Goal: Task Accomplishment & Management: Manage account settings

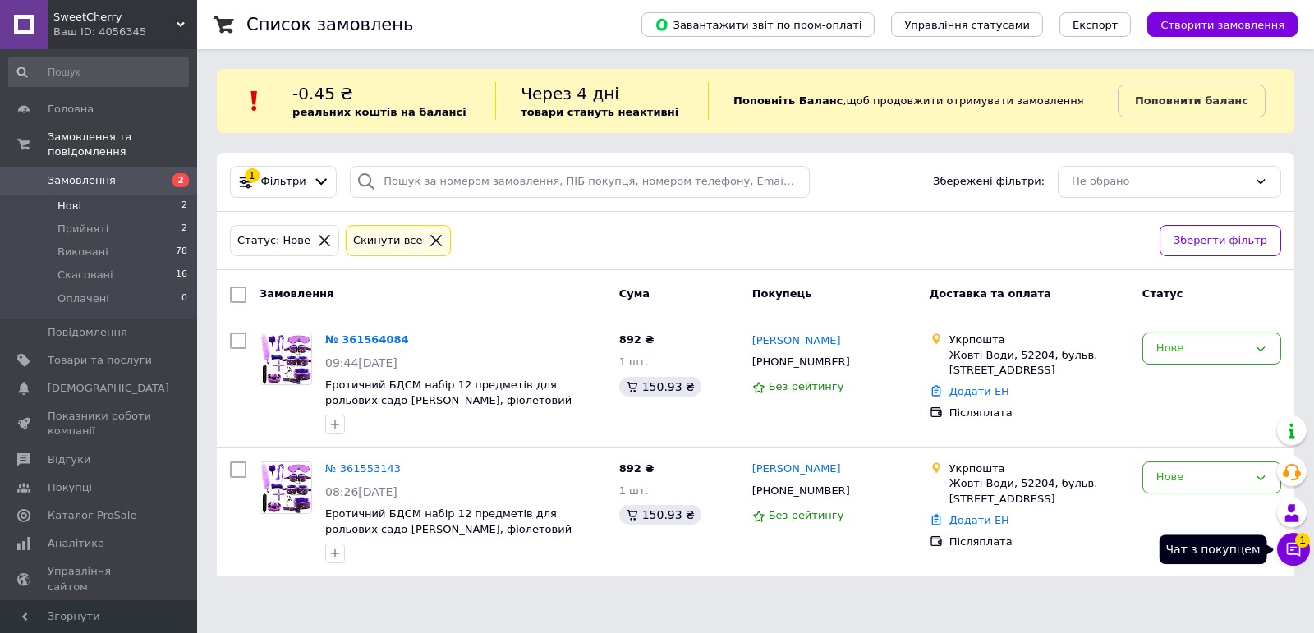
click at [1288, 553] on icon at bounding box center [1294, 550] width 14 height 14
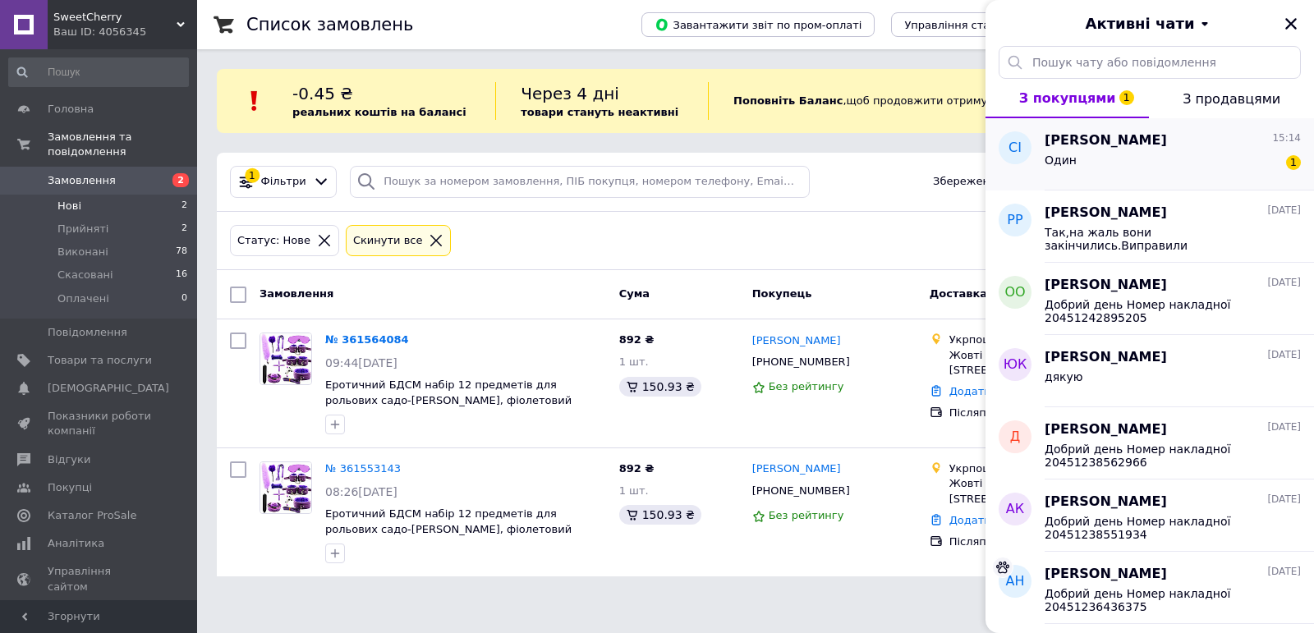
click at [1216, 157] on div "Один 1" at bounding box center [1173, 163] width 256 height 26
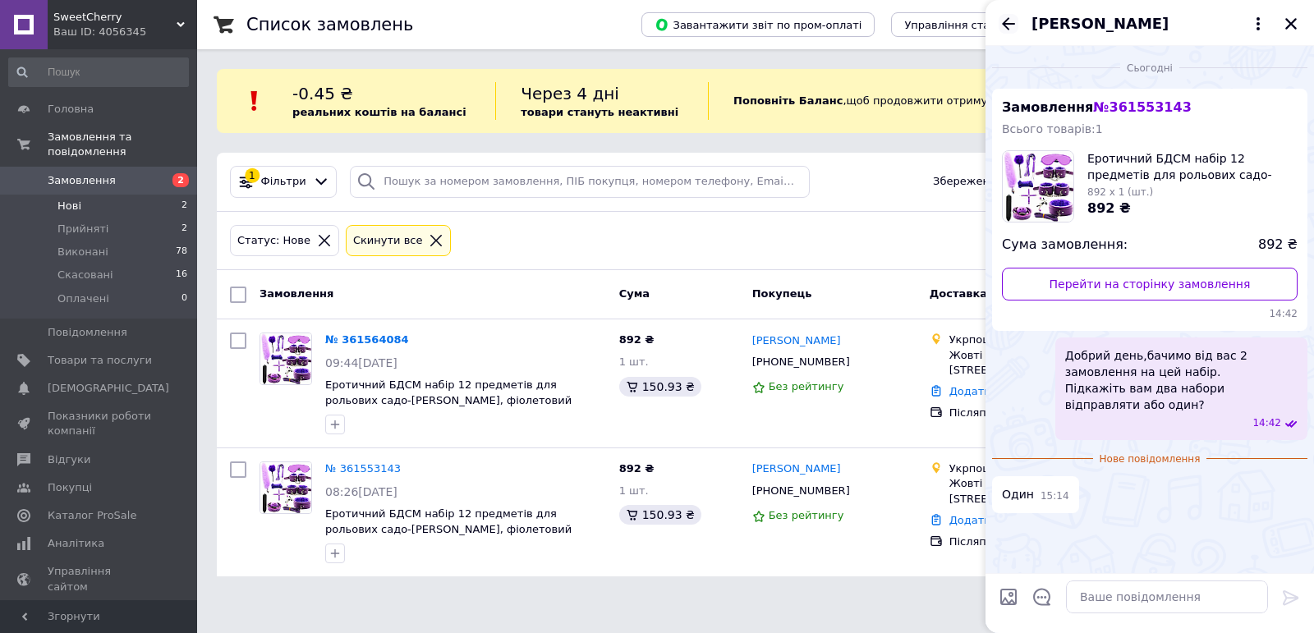
click at [1010, 25] on icon "Назад" at bounding box center [1009, 24] width 20 height 20
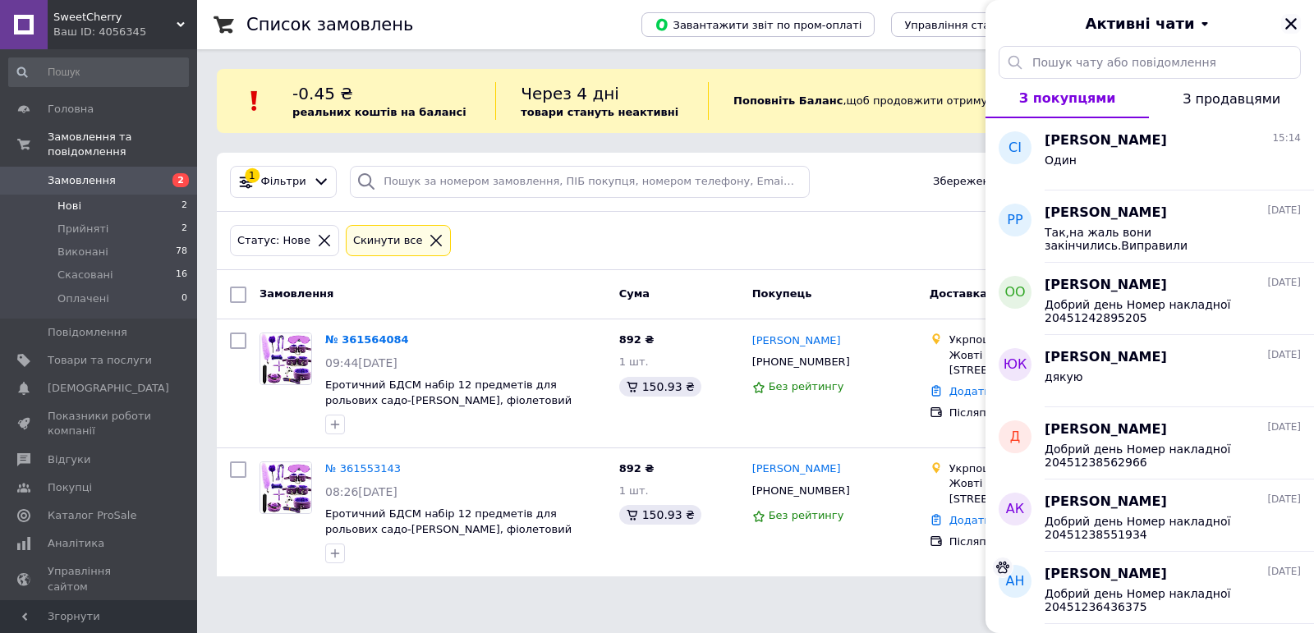
click at [1288, 23] on icon "Закрити" at bounding box center [1291, 23] width 15 height 15
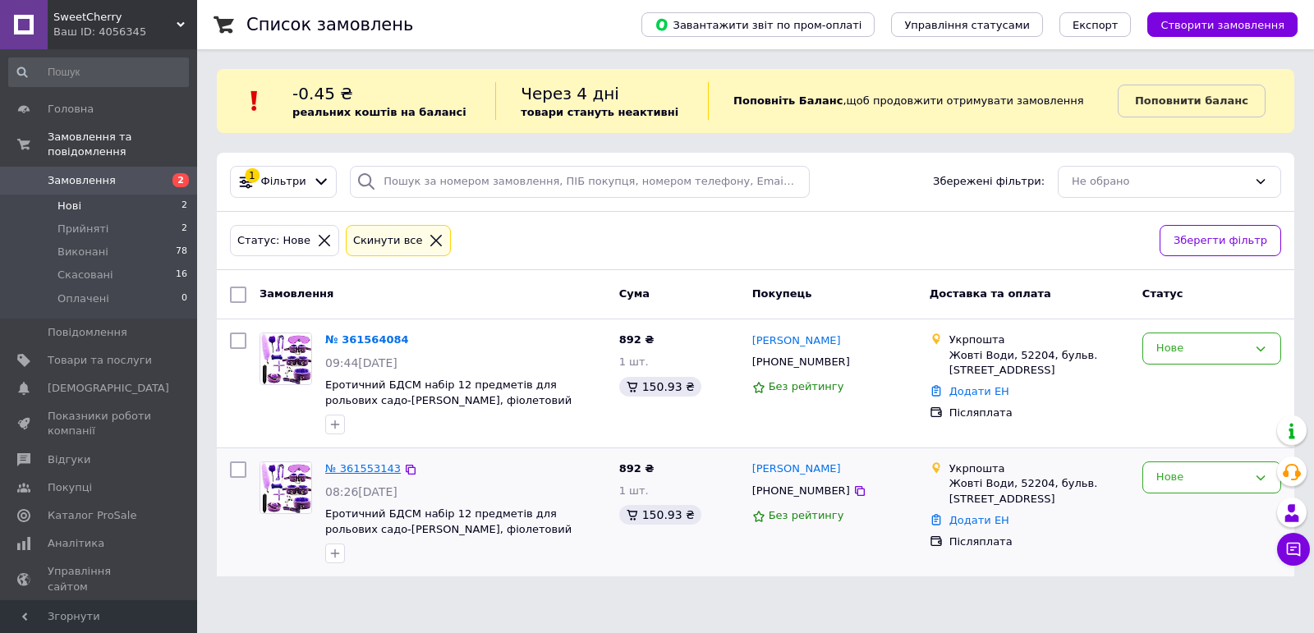
click at [376, 472] on link "№ 361553143" at bounding box center [363, 468] width 76 height 12
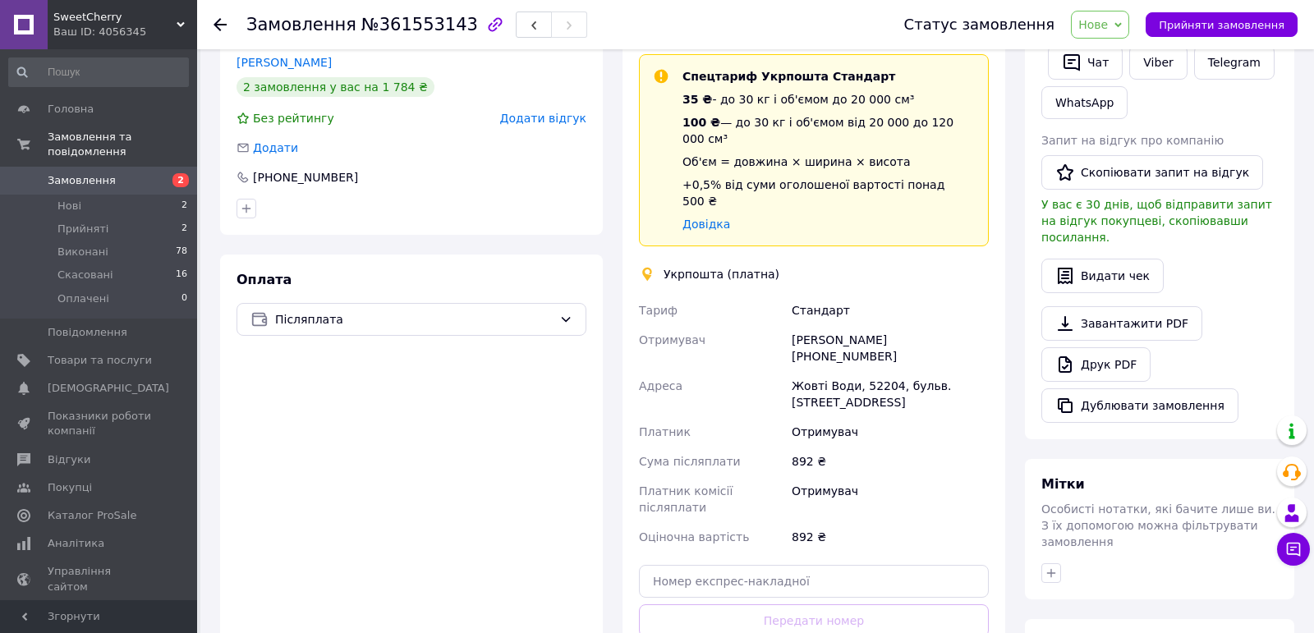
scroll to position [281, 0]
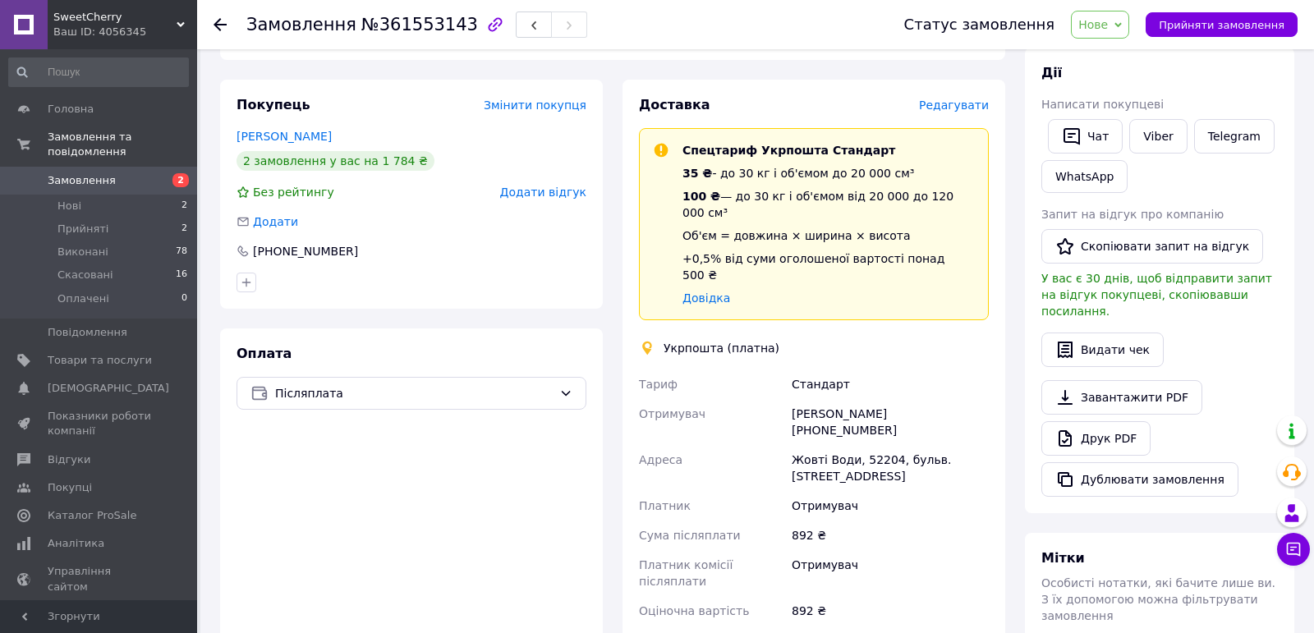
click at [966, 99] on span "Редагувати" at bounding box center [954, 105] width 70 height 13
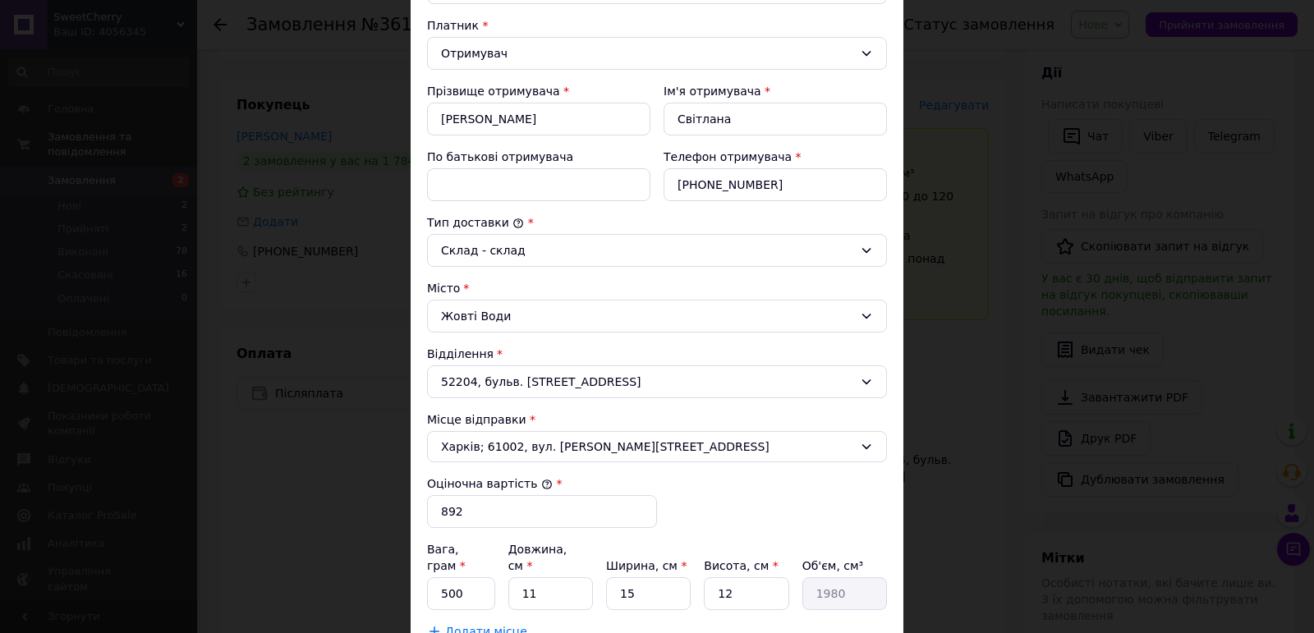
scroll to position [241, 0]
click at [513, 444] on span "Харків; 61002, вул. Чернишевська, 28" at bounding box center [647, 444] width 412 height 16
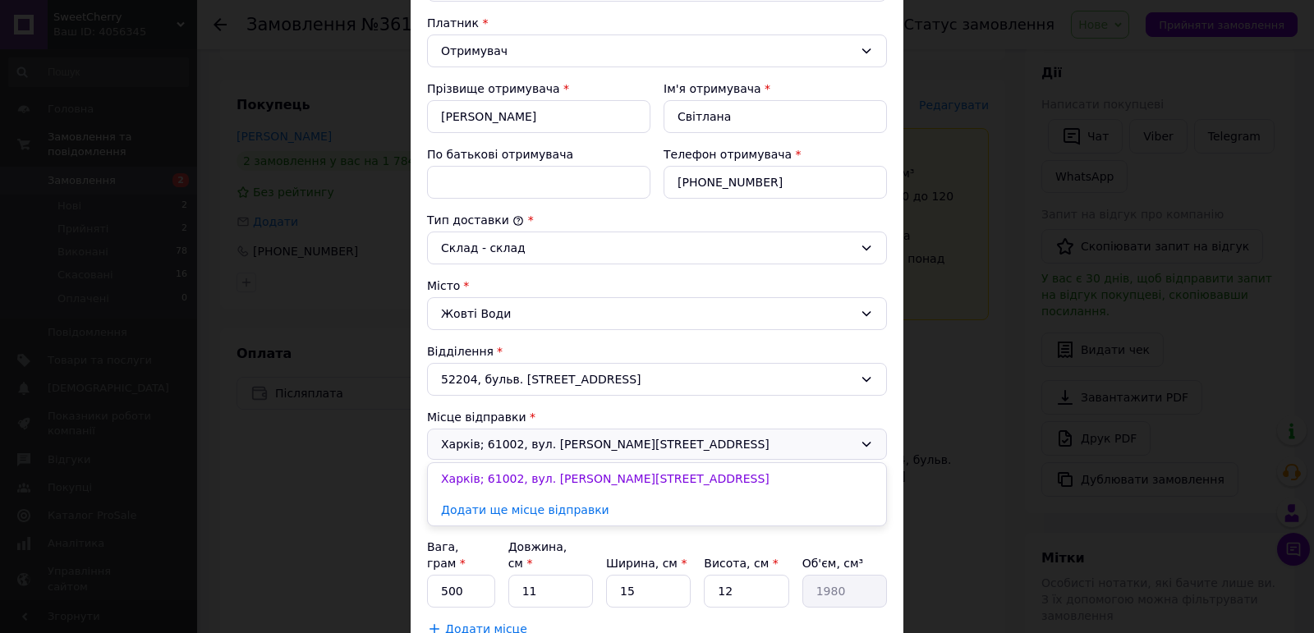
click at [513, 444] on span "Харків; 61002, вул. Чернишевська, 28" at bounding box center [647, 444] width 412 height 16
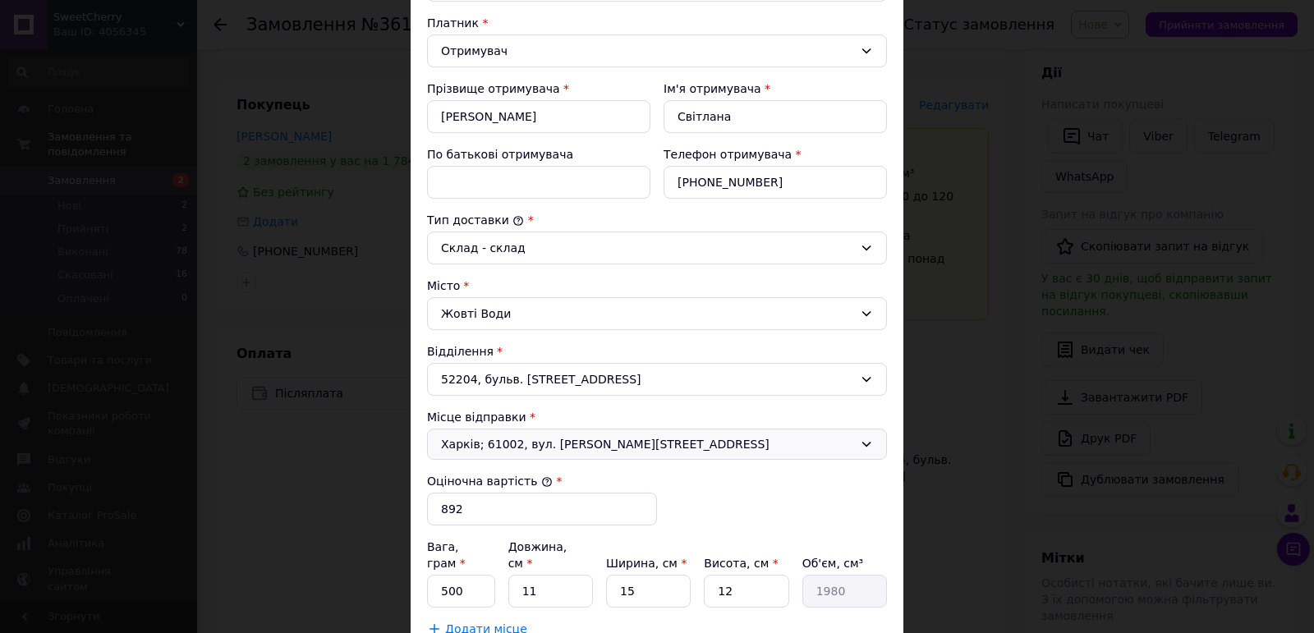
click at [570, 443] on span "Харків; 61002, вул. Чернишевська, 28" at bounding box center [647, 444] width 412 height 16
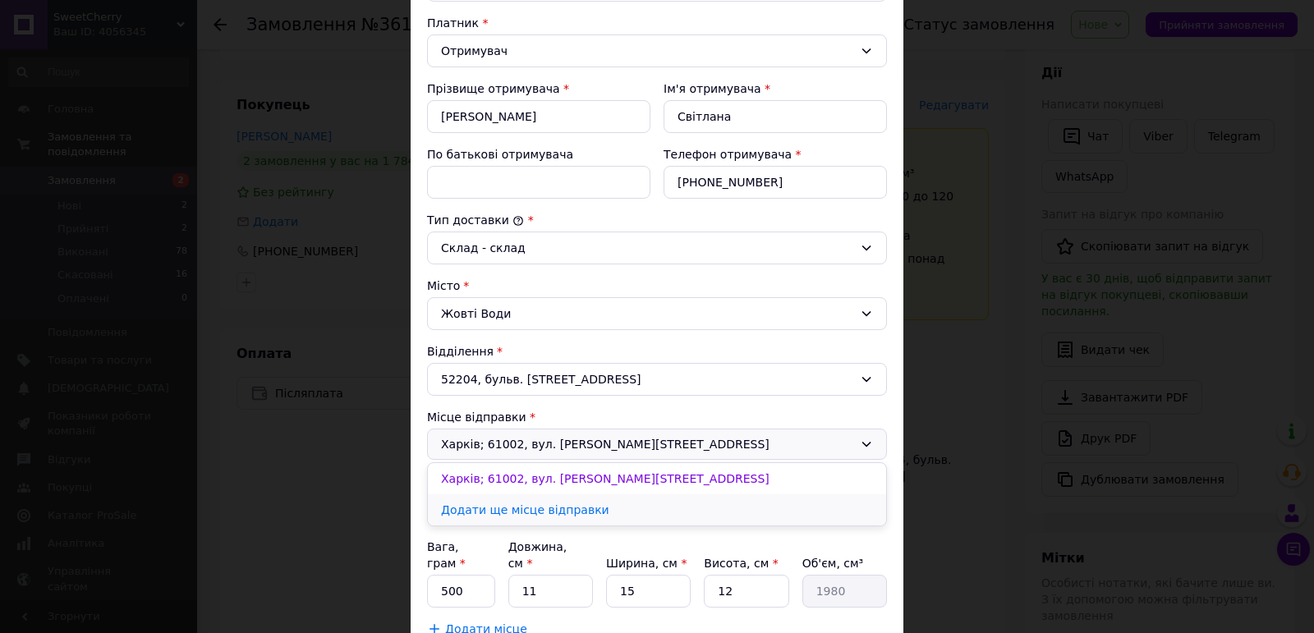
click at [547, 510] on link "Додати ще місце відправки" at bounding box center [657, 509] width 458 height 31
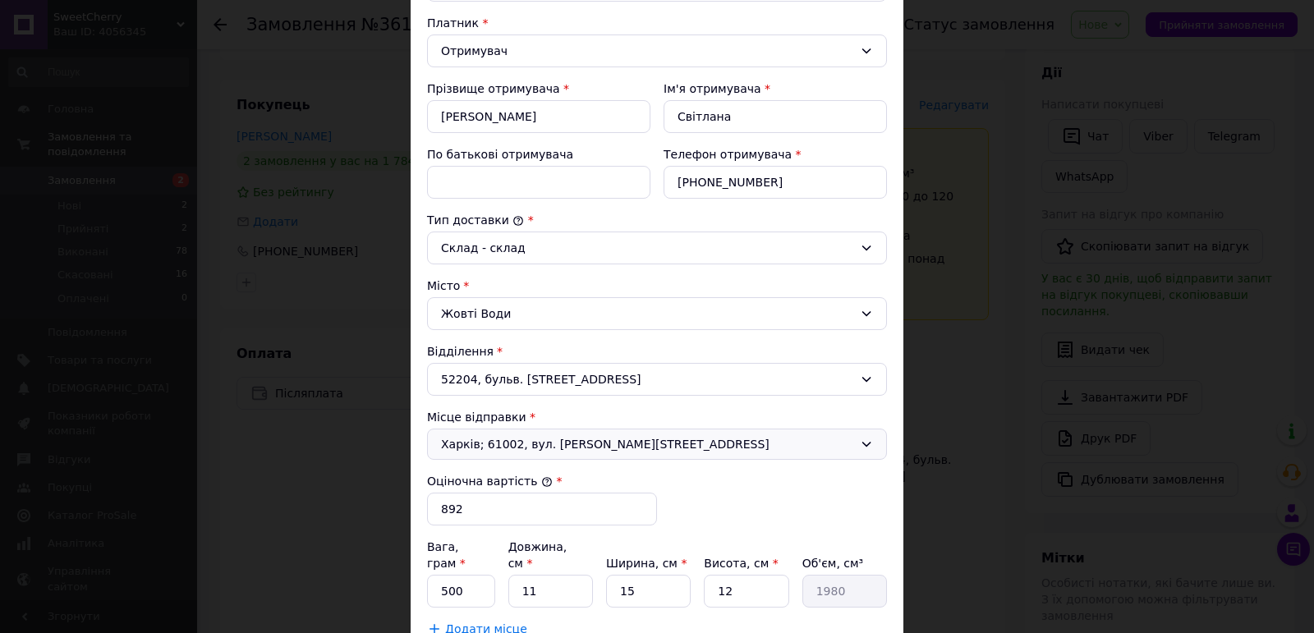
click at [573, 381] on div "52204, бульв. [STREET_ADDRESS]" at bounding box center [657, 379] width 460 height 33
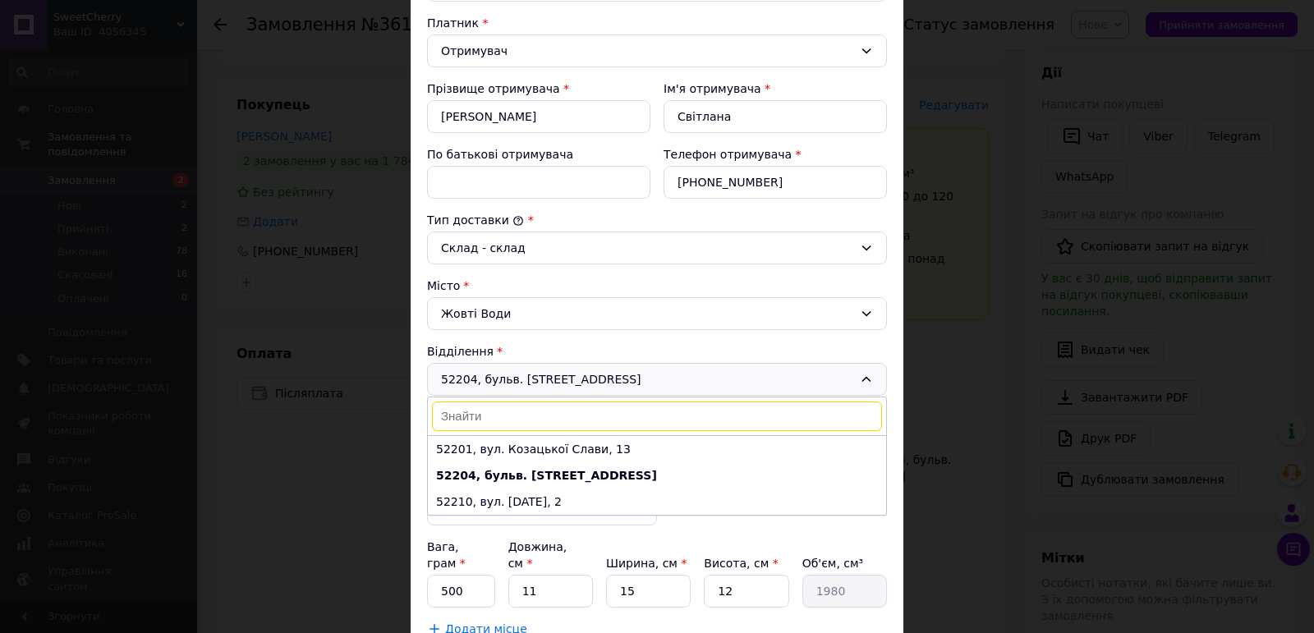
click at [573, 381] on div "52204, бульв. Свободи, 39 52201, вул. Козацької Слави, 13 52204, бульв. Свободи…" at bounding box center [657, 379] width 460 height 33
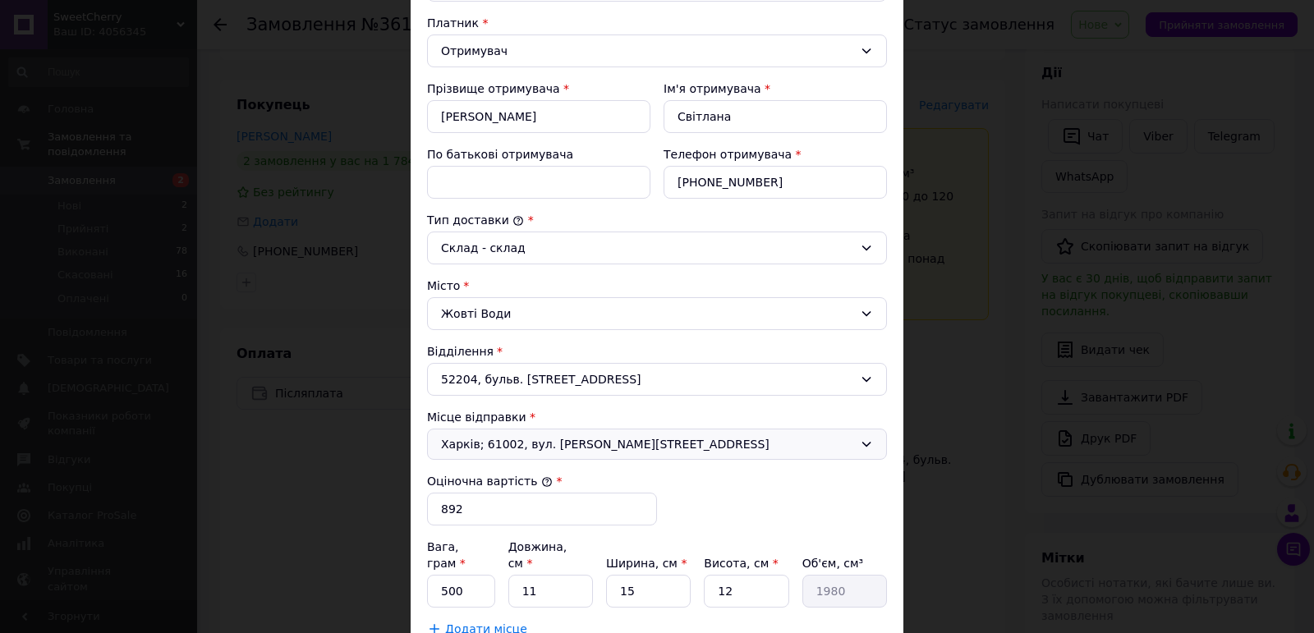
click at [543, 434] on div "Харків; 61002, вул. Чернишевська, 28" at bounding box center [657, 444] width 460 height 31
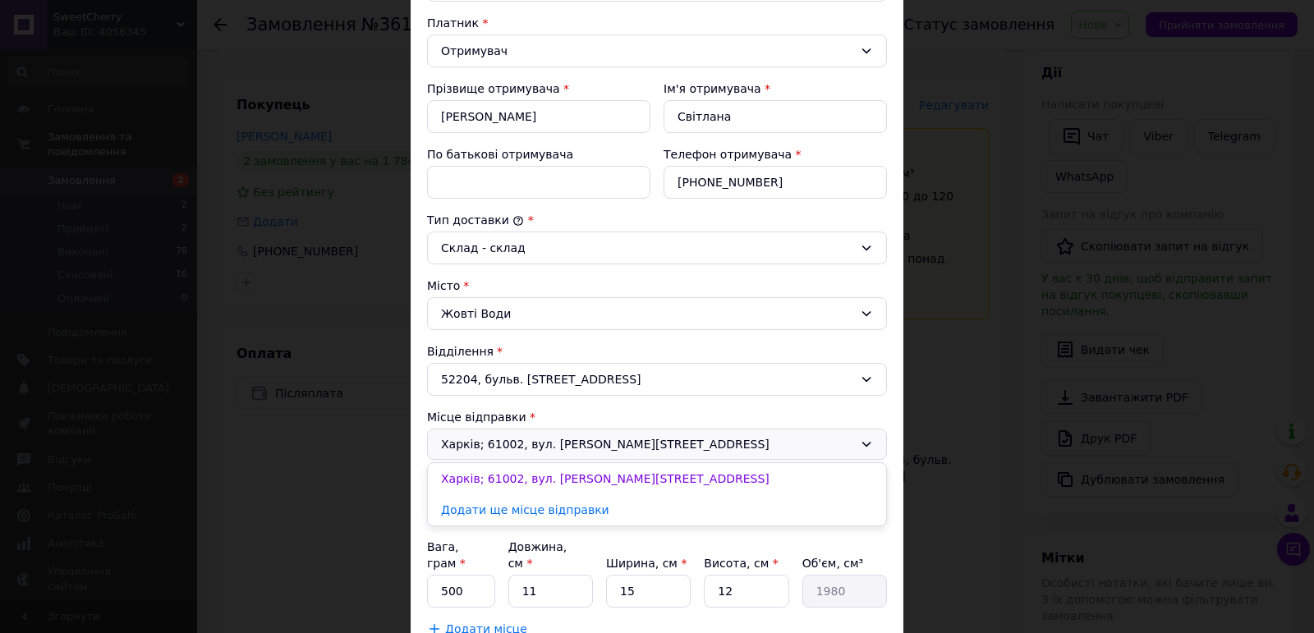
click at [1079, 169] on div "× Редагування доставки Спосіб доставки Укрпошта (платна) Тариф * Стандарт Платн…" at bounding box center [657, 316] width 1314 height 633
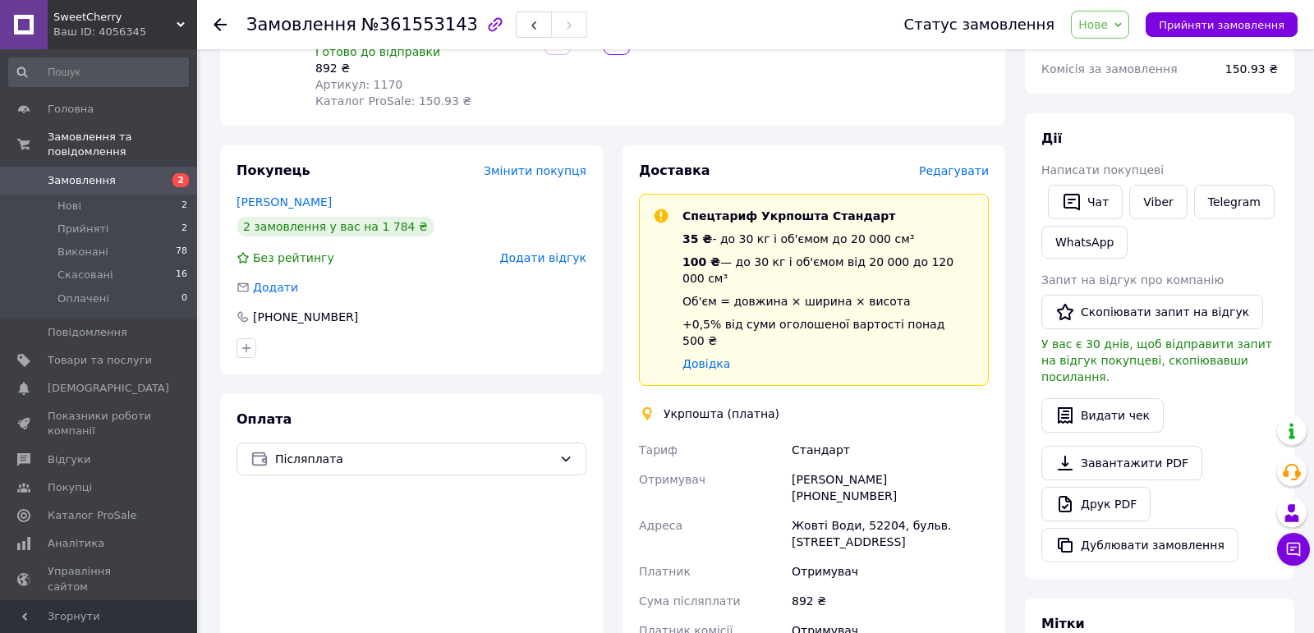
scroll to position [241, 0]
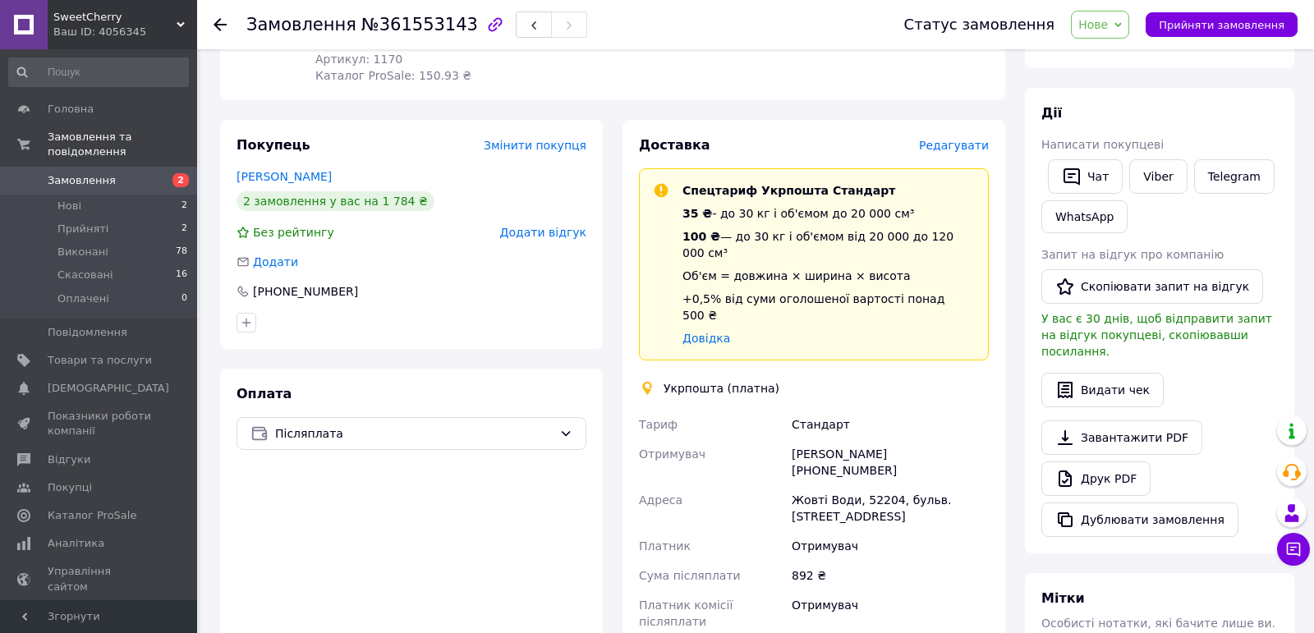
click at [948, 139] on span "Редагувати" at bounding box center [954, 145] width 70 height 13
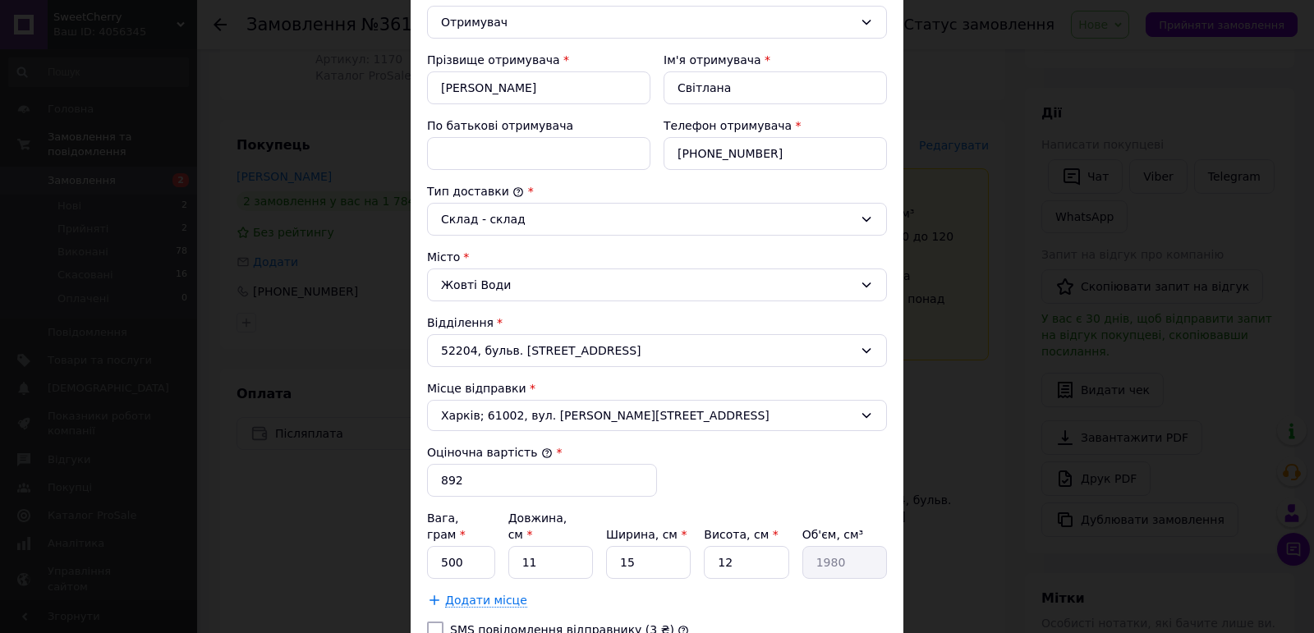
scroll to position [272, 0]
click at [549, 420] on span "Харків; 61002, вул. [PERSON_NAME][STREET_ADDRESS]" at bounding box center [647, 413] width 412 height 16
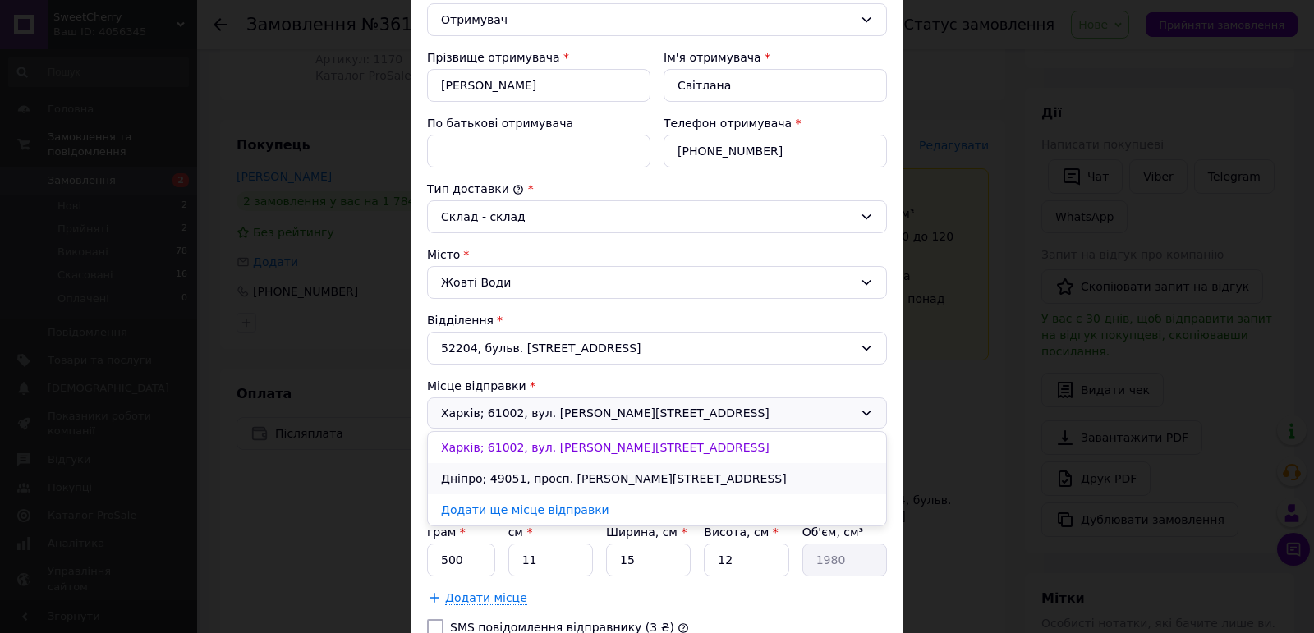
click at [545, 485] on li "Дніпро; 49051, просп. [PERSON_NAME][STREET_ADDRESS]" at bounding box center [657, 478] width 458 height 31
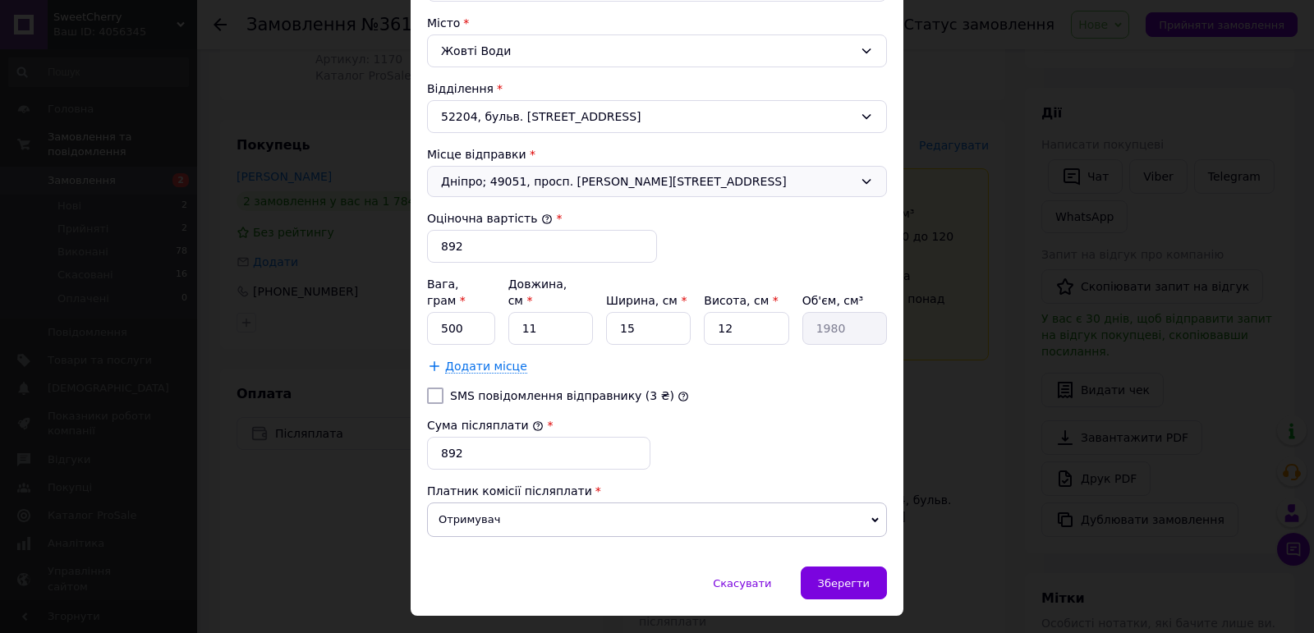
scroll to position [532, 0]
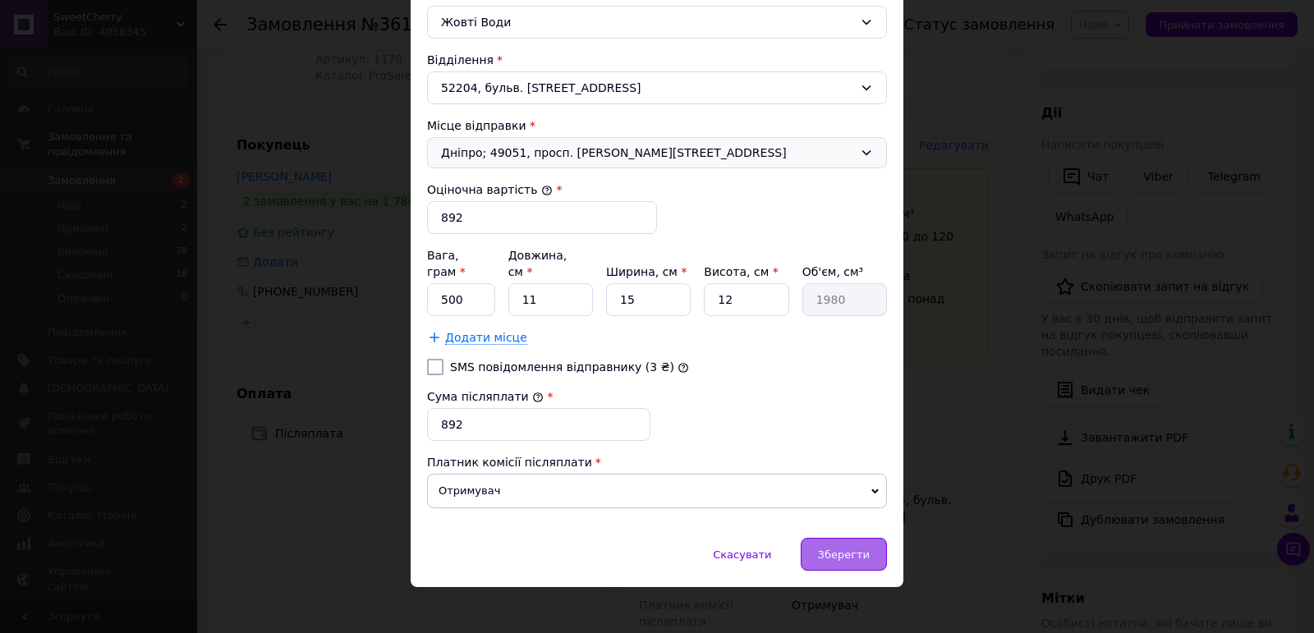
click at [836, 549] on span "Зберегти" at bounding box center [844, 555] width 52 height 12
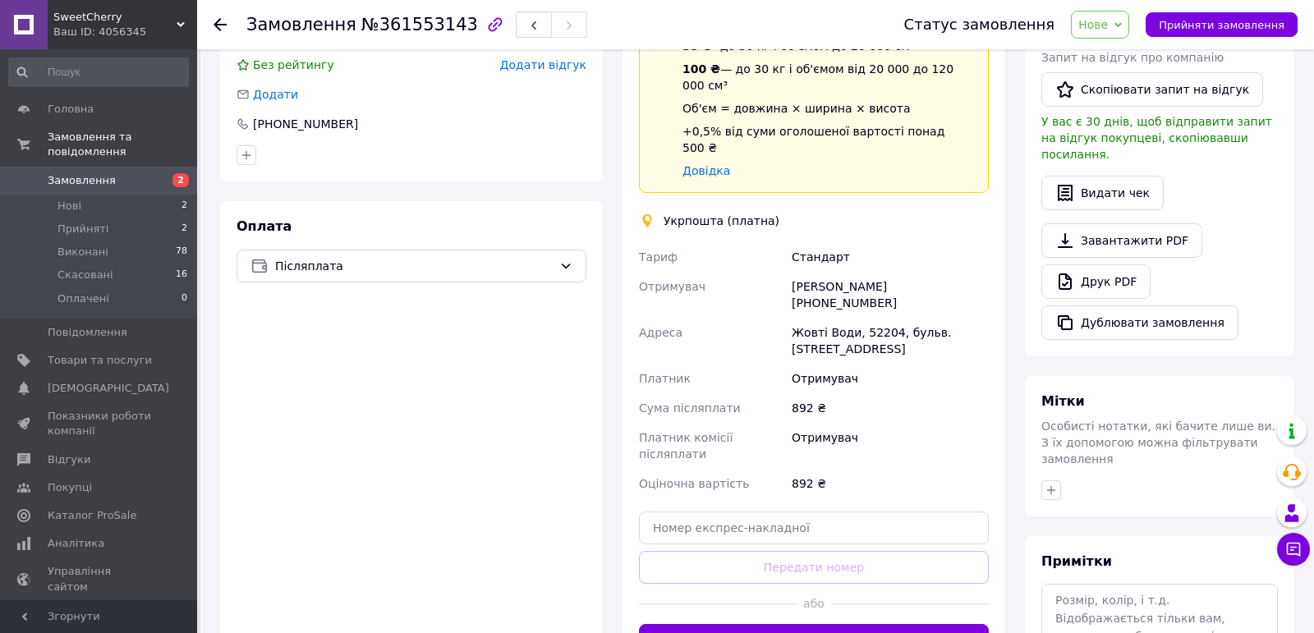
scroll to position [546, 0]
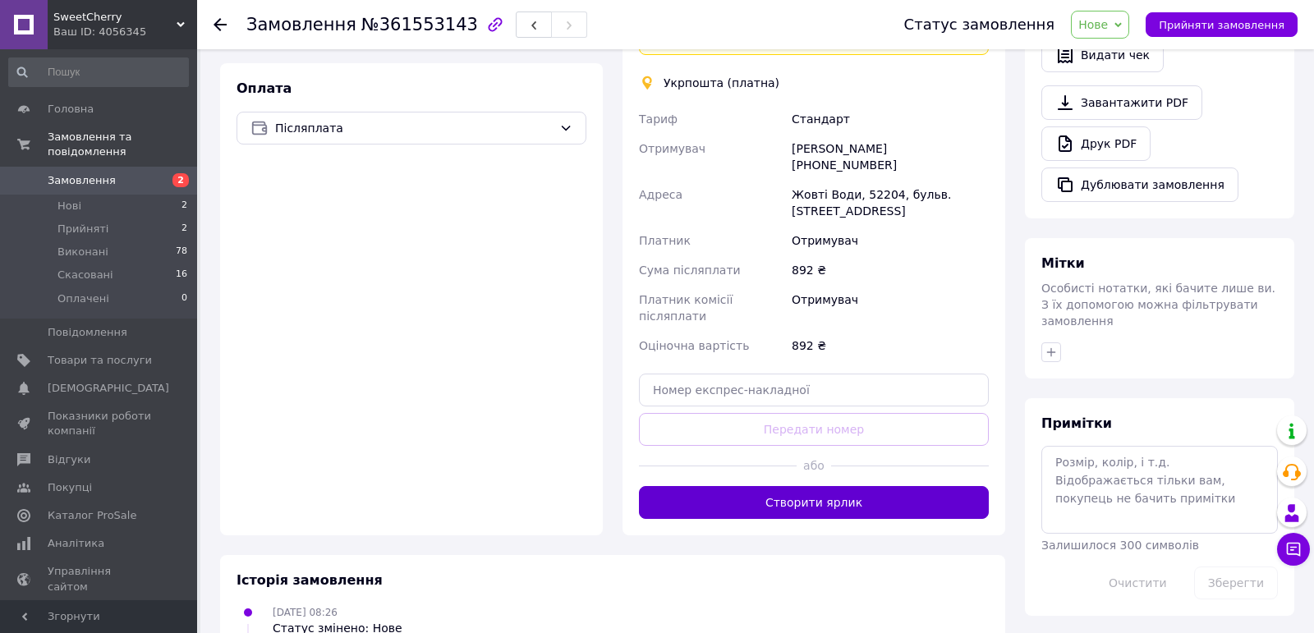
click at [830, 486] on button "Створити ярлик" at bounding box center [814, 502] width 350 height 33
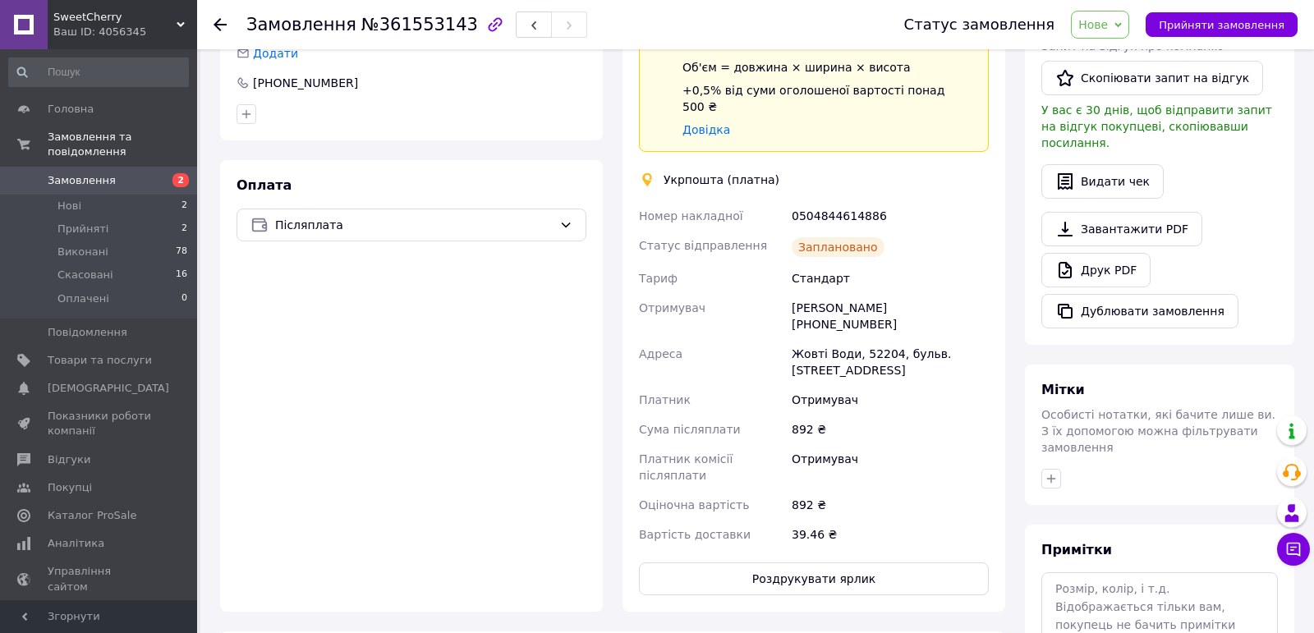
scroll to position [448, 0]
click at [845, 203] on div "0504844614886" at bounding box center [890, 218] width 204 height 30
copy div "0504844614886"
click at [637, 203] on div "Номер накладної" at bounding box center [712, 218] width 153 height 30
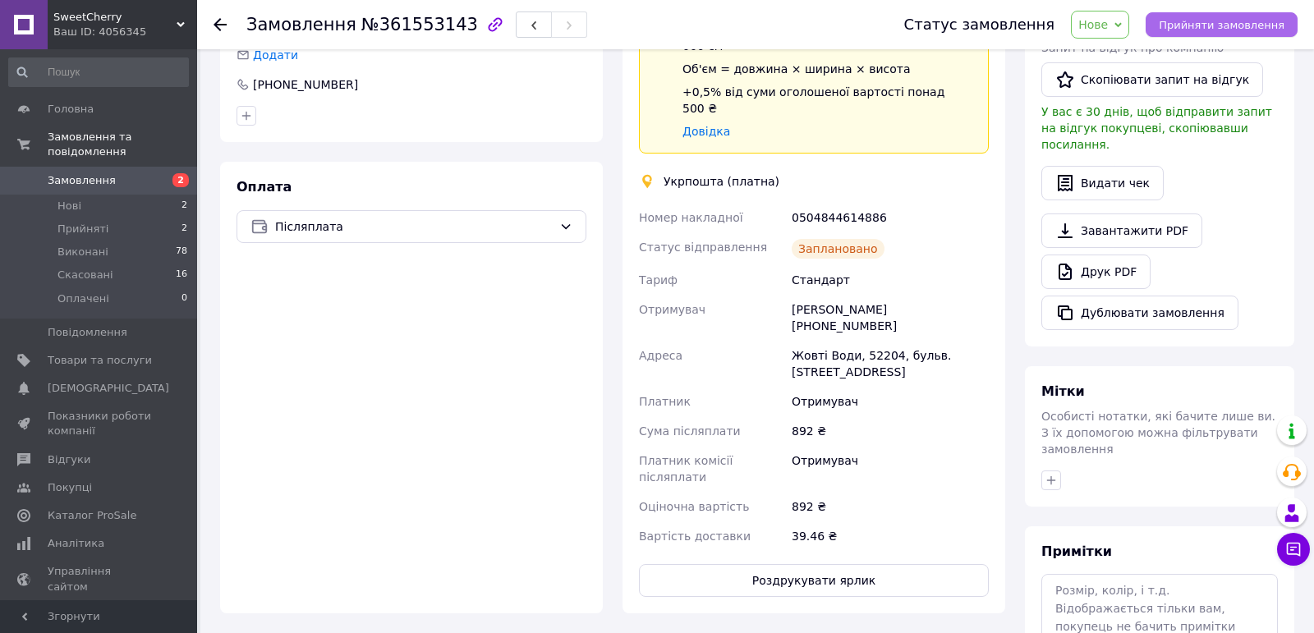
click at [1179, 20] on span "Прийняти замовлення" at bounding box center [1222, 25] width 126 height 12
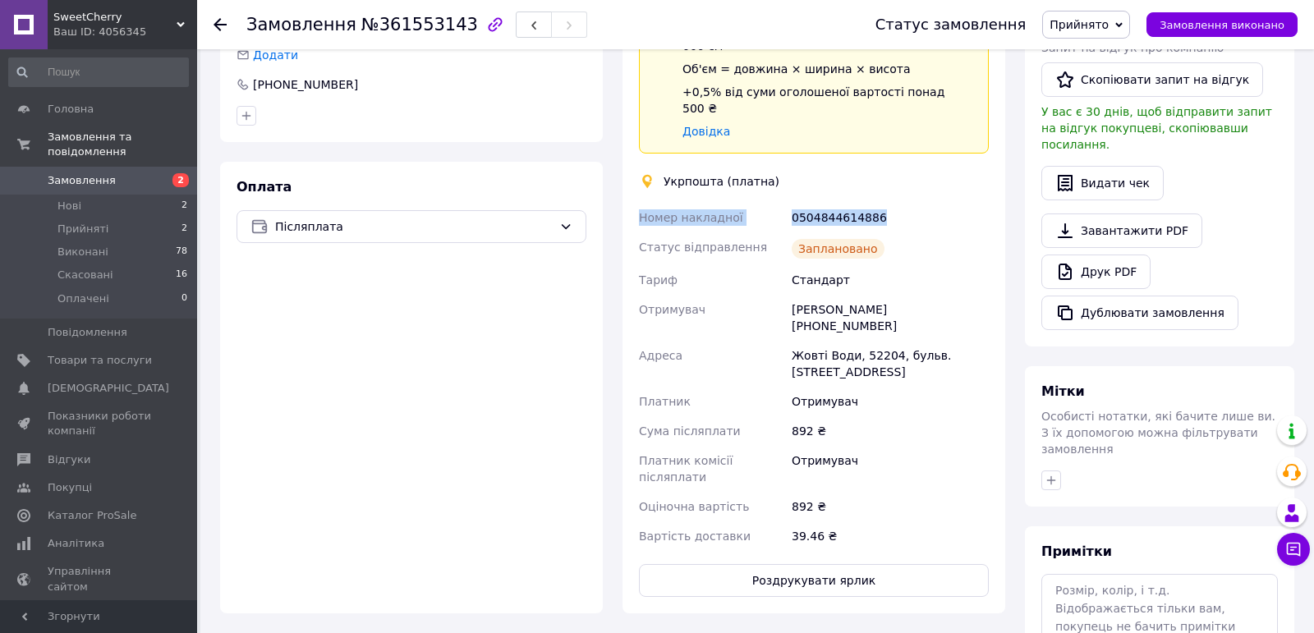
drag, startPoint x: 640, startPoint y: 184, endPoint x: 937, endPoint y: 186, distance: 297.3
click at [939, 203] on div "Номер накладної 0504844614886 Статус відправлення Заплановано Тариф Стандарт От…" at bounding box center [814, 377] width 356 height 348
copy div "Номер накладної 0504844614886"
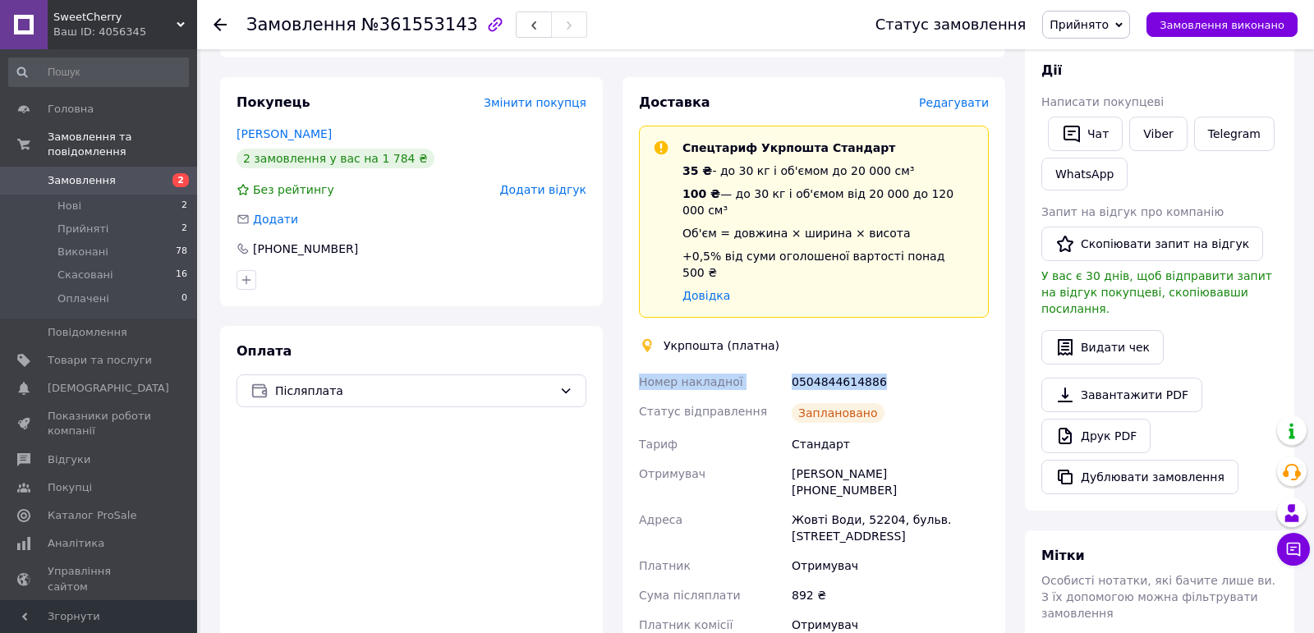
scroll to position [281, 0]
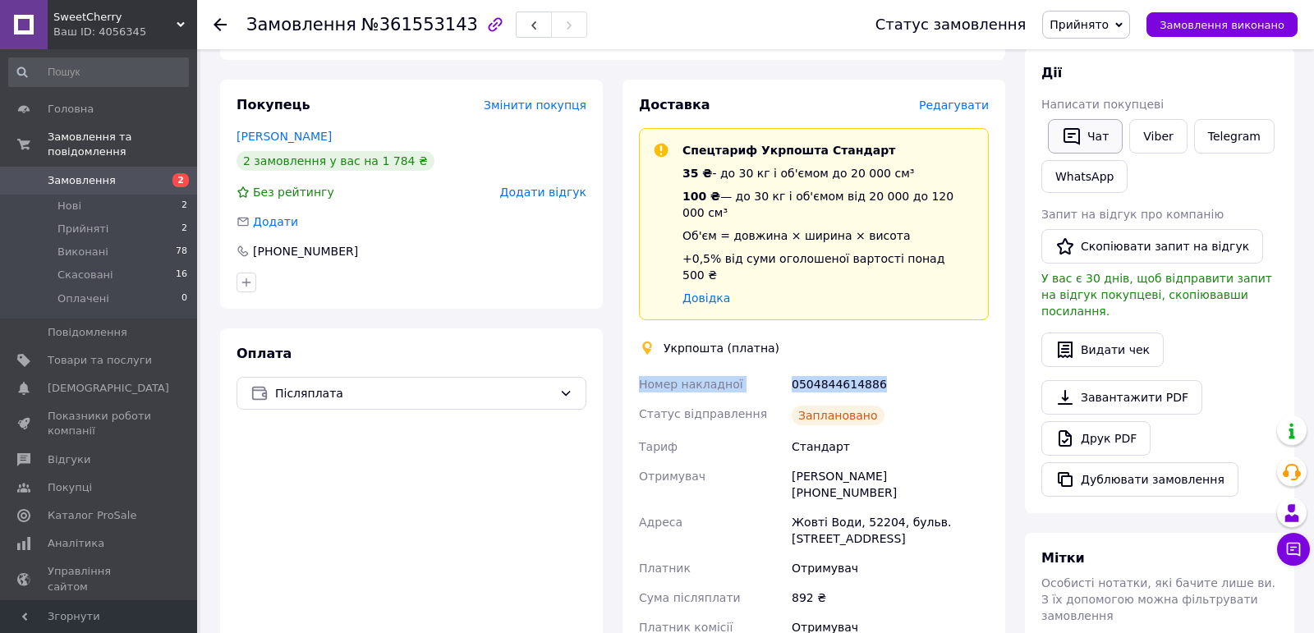
click at [1070, 135] on icon "button" at bounding box center [1072, 136] width 16 height 17
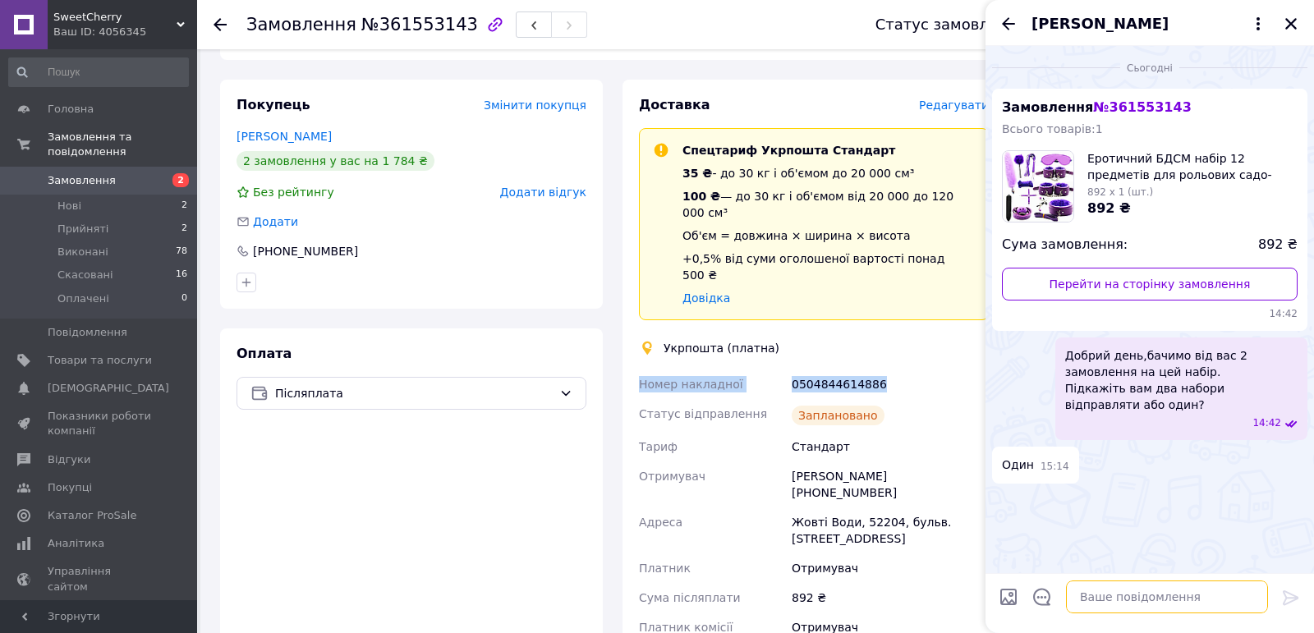
click at [1088, 600] on textarea at bounding box center [1167, 597] width 202 height 33
paste textarea "Номер накладної 0504844614886"
type textarea "Номер накладної 0504844614886"
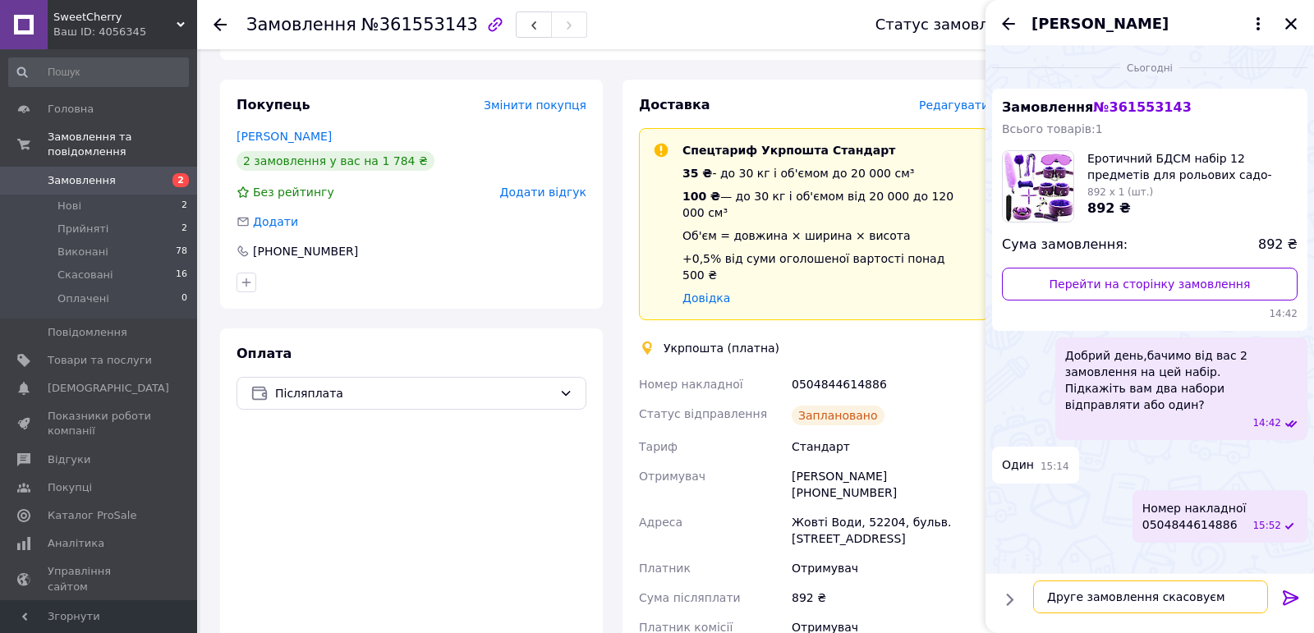
type textarea "Друге замовлення скасовуємо"
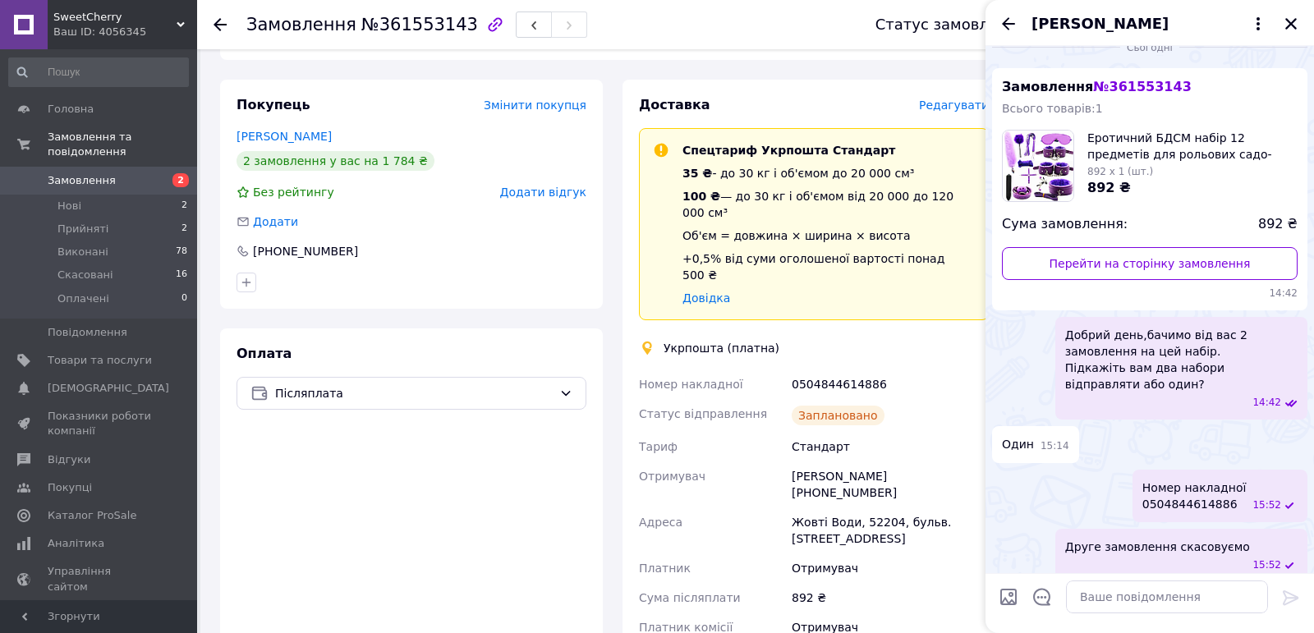
click at [1006, 29] on icon "Назад" at bounding box center [1009, 24] width 20 height 20
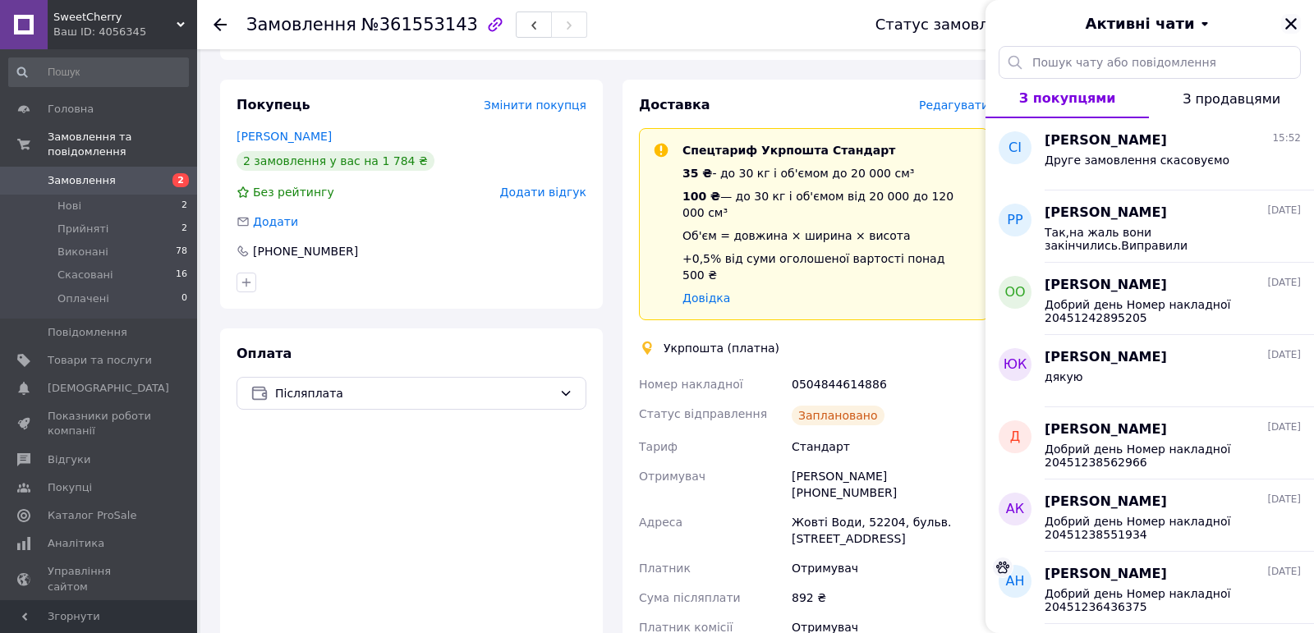
click at [1293, 16] on icon "Закрити" at bounding box center [1291, 23] width 15 height 15
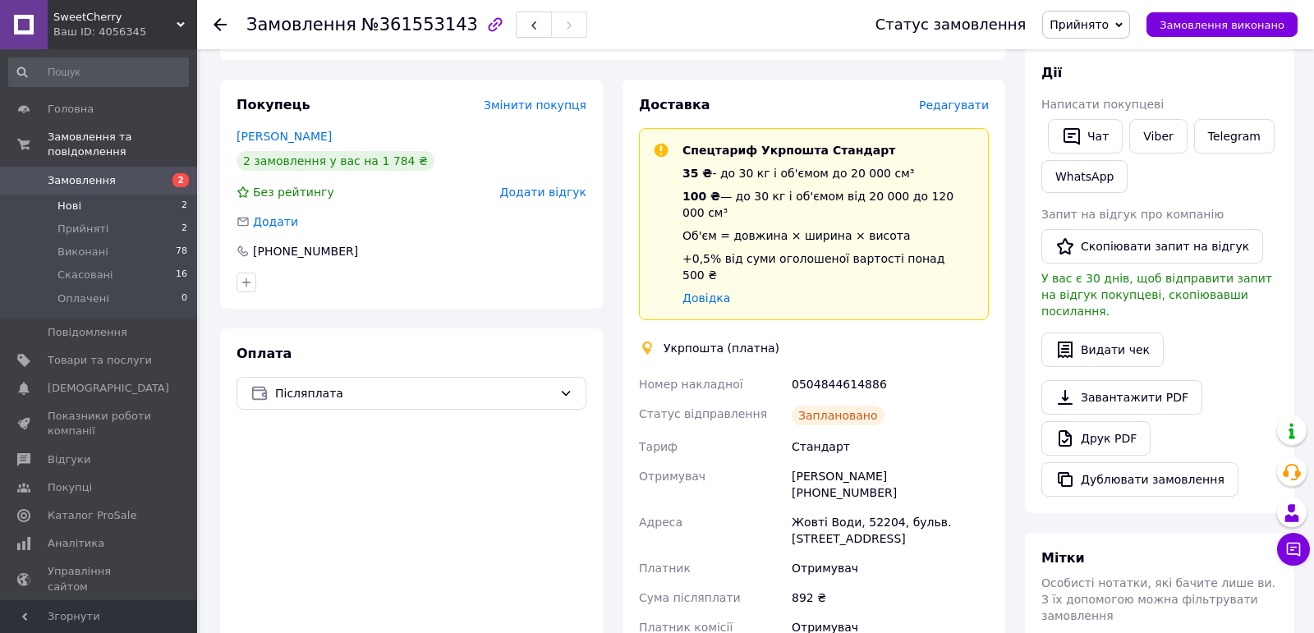
click at [58, 206] on span "Нові" at bounding box center [69, 206] width 24 height 15
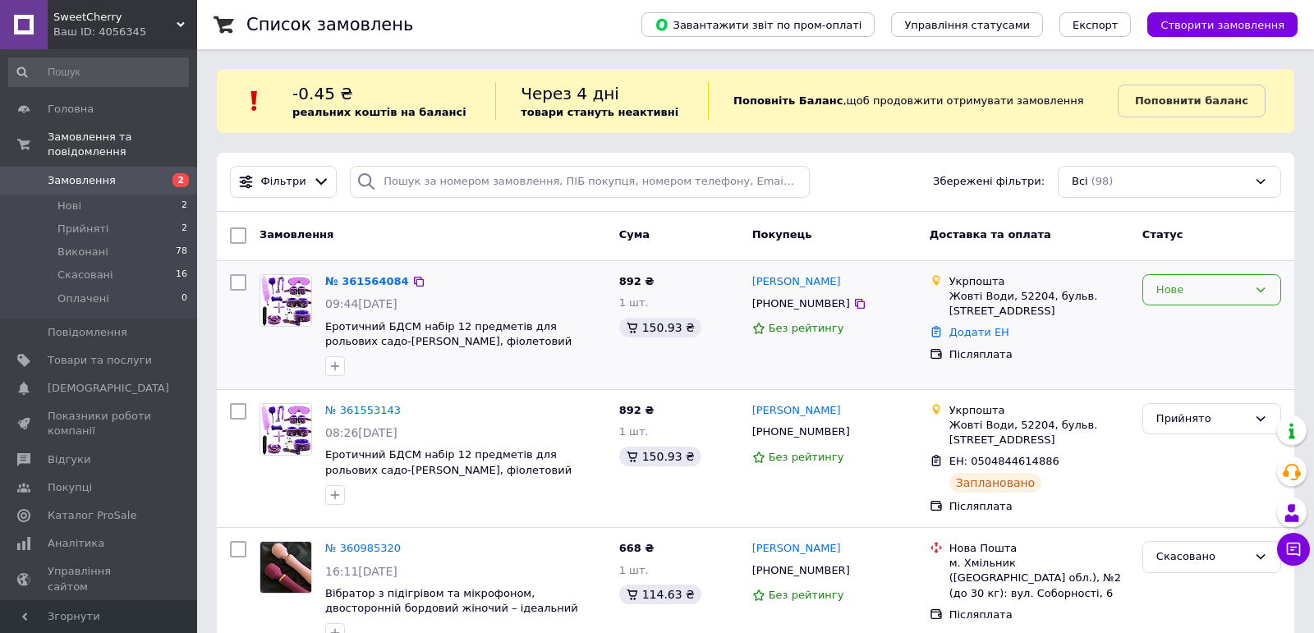
click at [1174, 292] on div "Нове" at bounding box center [1201, 290] width 91 height 17
click at [1187, 380] on li "Скасовано" at bounding box center [1211, 385] width 137 height 30
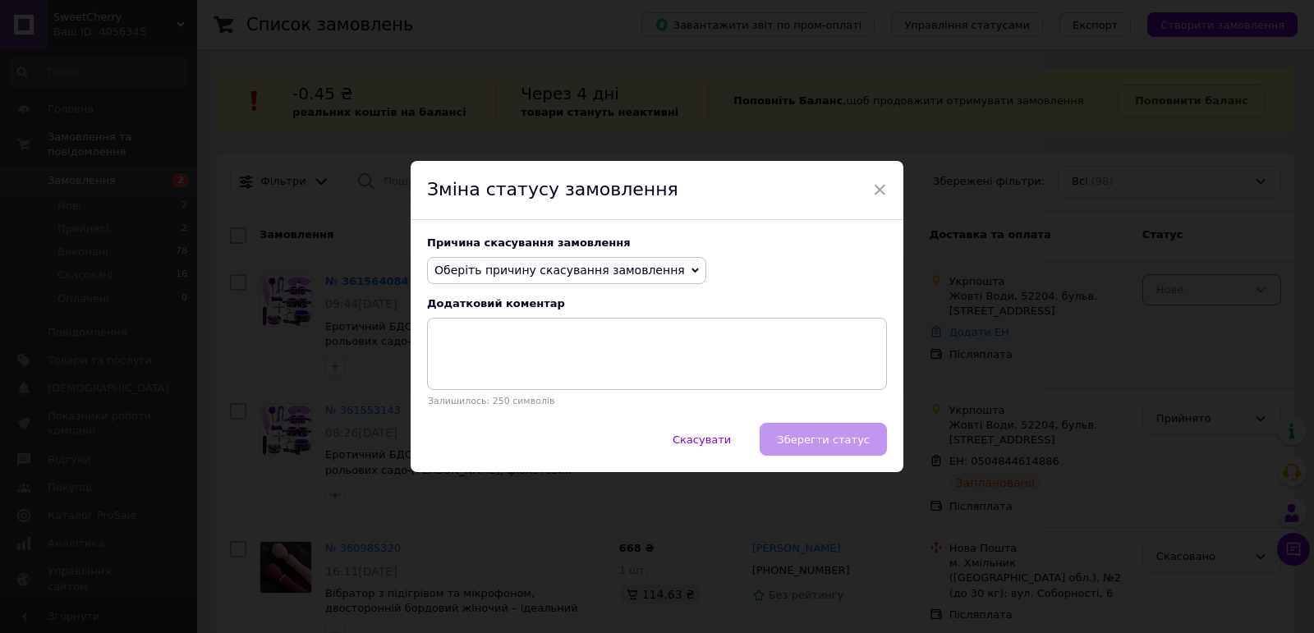
click at [582, 264] on span "Оберіть причину скасування замовлення" at bounding box center [566, 271] width 279 height 28
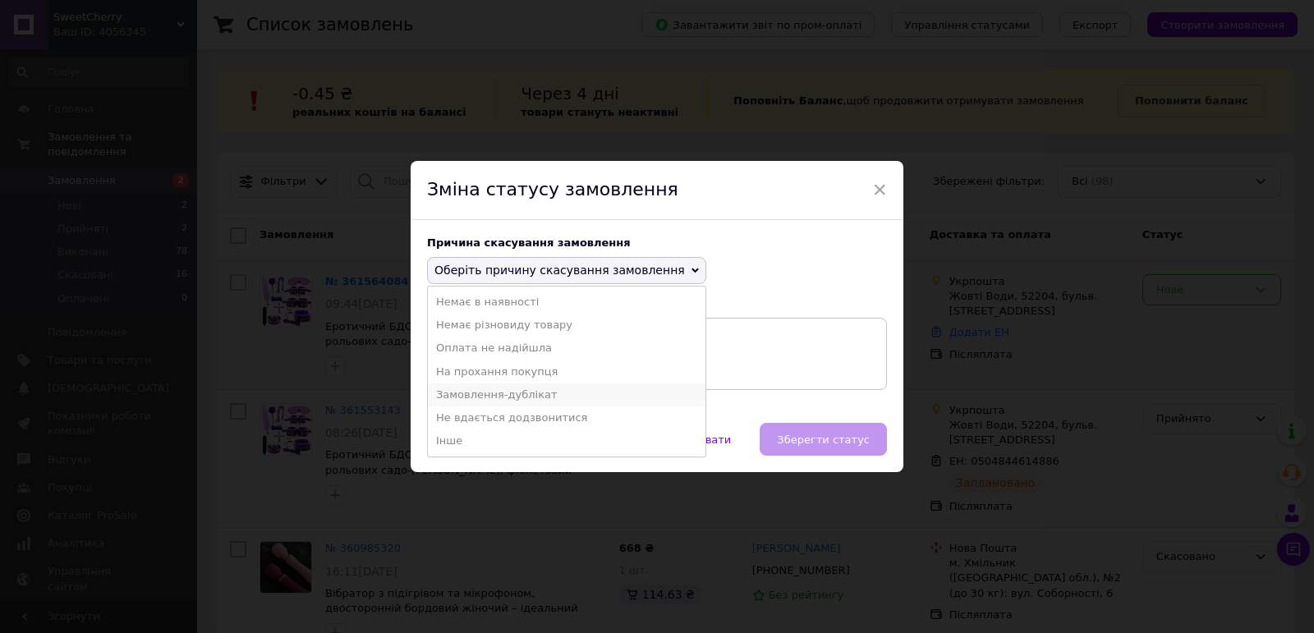
click at [578, 401] on li "Замовлення-дублікат" at bounding box center [567, 395] width 278 height 23
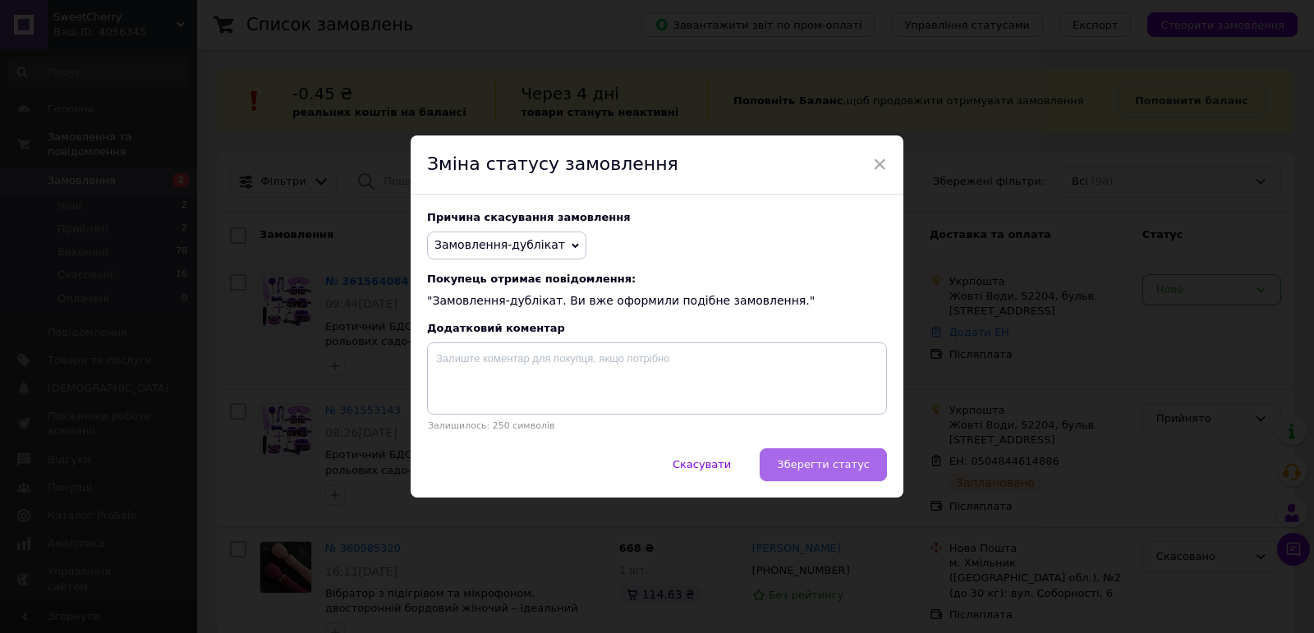
click at [821, 476] on button "Зберегти статус" at bounding box center [823, 464] width 127 height 33
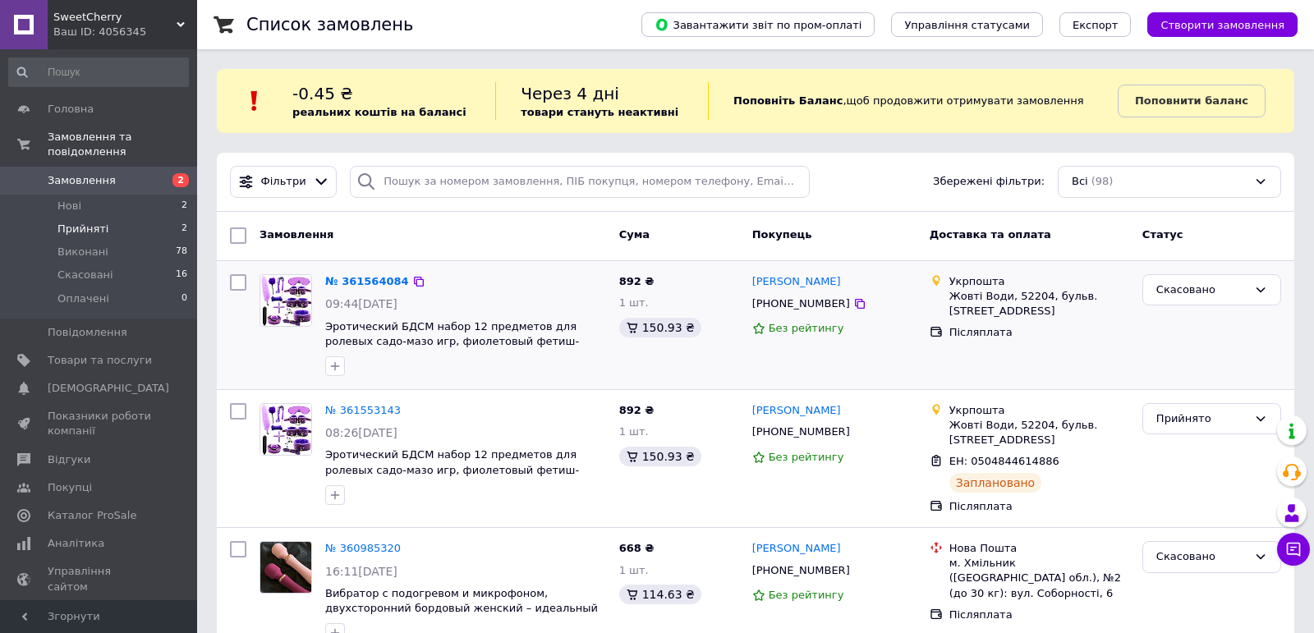
click at [108, 231] on li "Прийняті 2" at bounding box center [98, 229] width 197 height 23
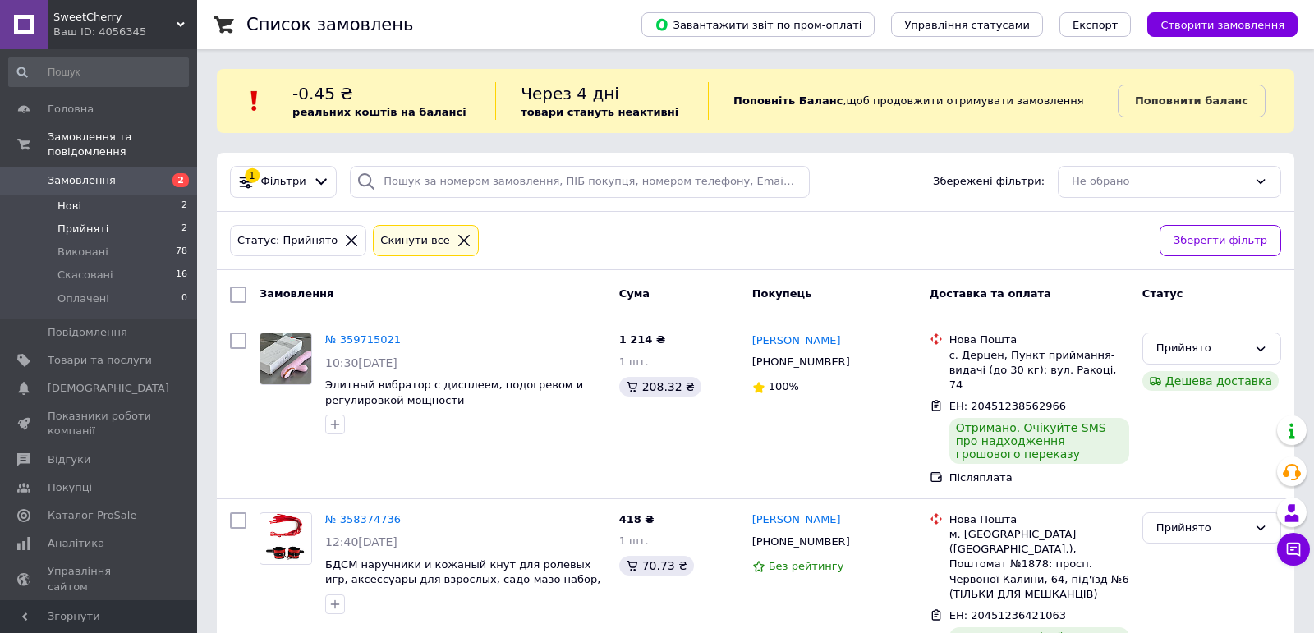
click at [123, 202] on li "Нові 2" at bounding box center [98, 206] width 197 height 23
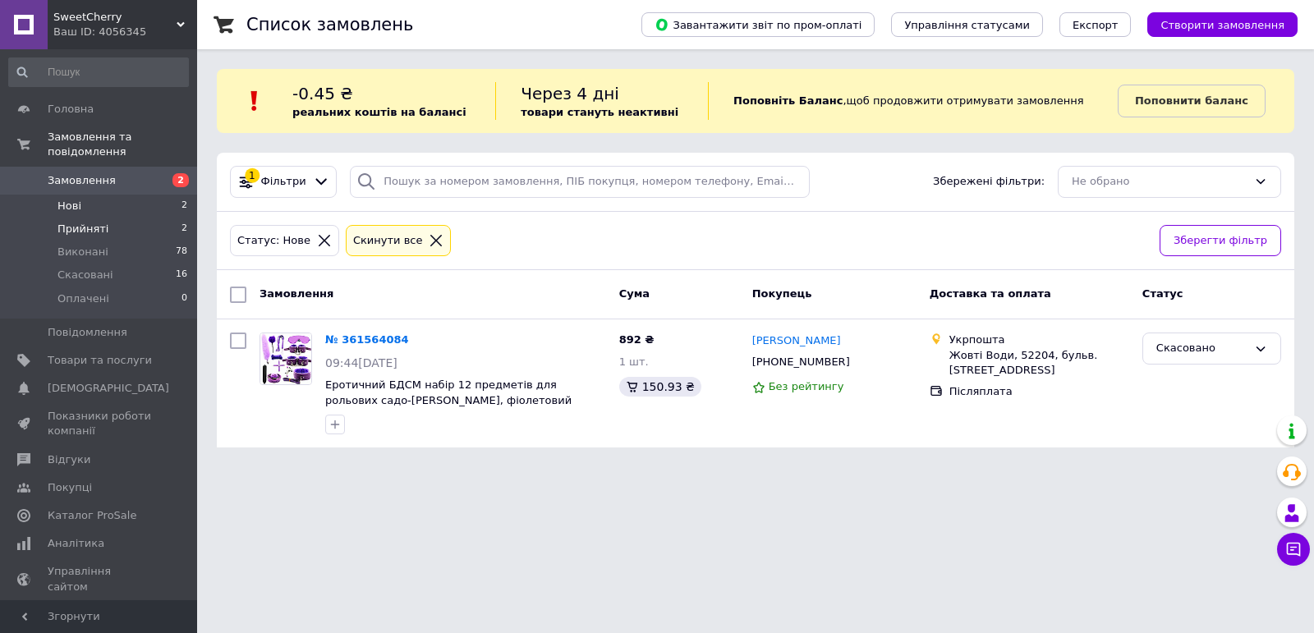
click at [103, 230] on span "Прийняті" at bounding box center [82, 229] width 51 height 15
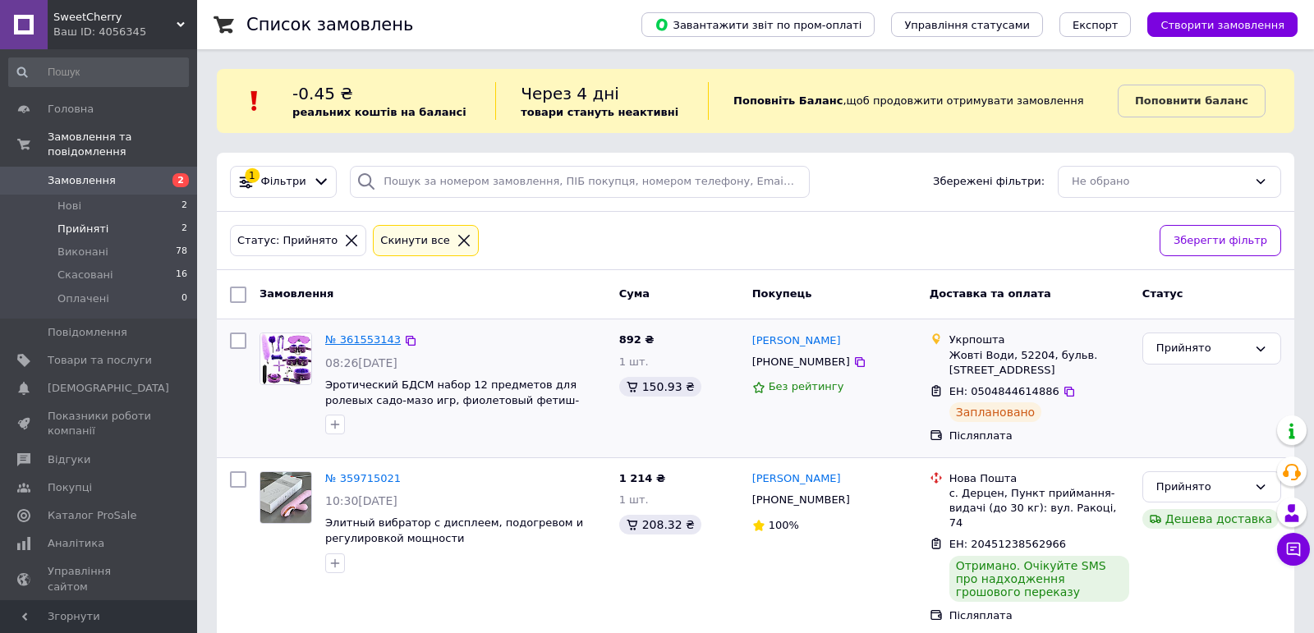
click at [339, 344] on link "№ 361553143" at bounding box center [363, 339] width 76 height 12
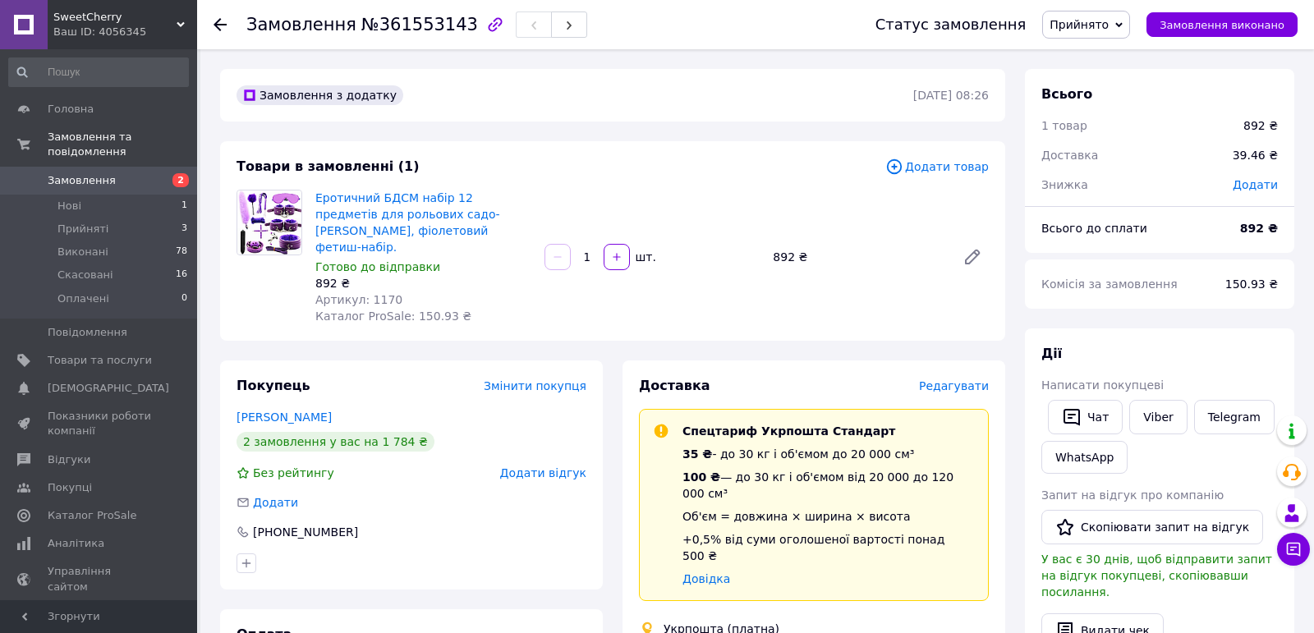
click at [391, 25] on span "№361553143" at bounding box center [419, 25] width 117 height 20
copy span "361553143"
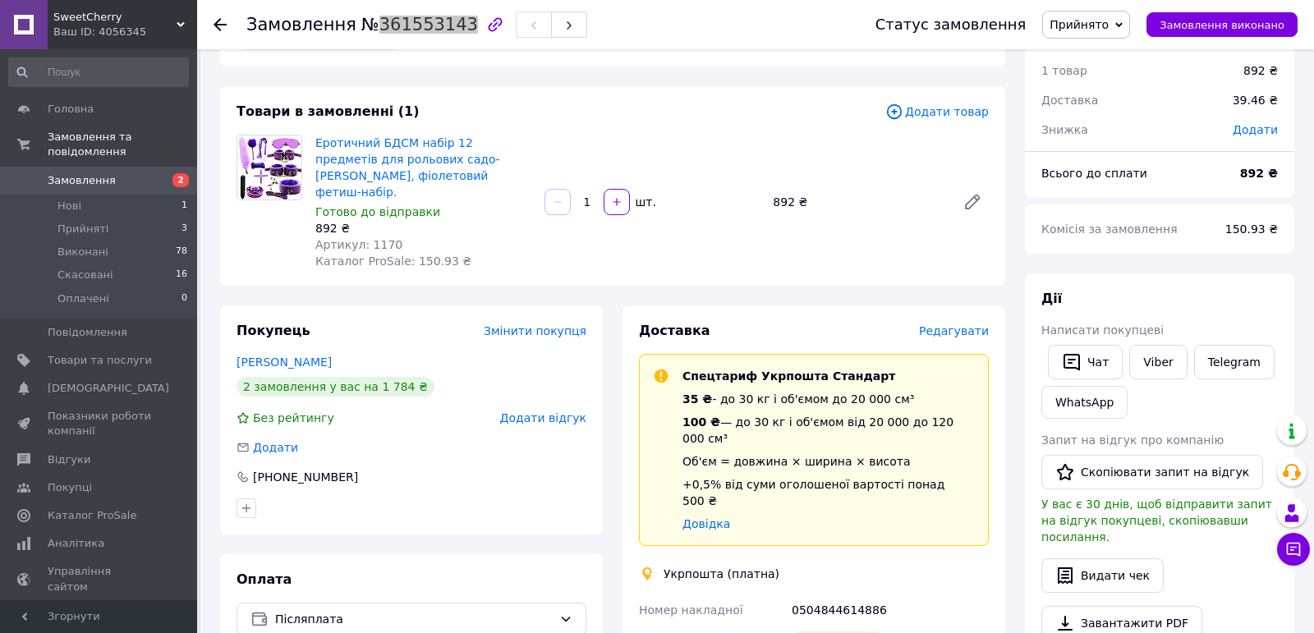
scroll to position [80, 0]
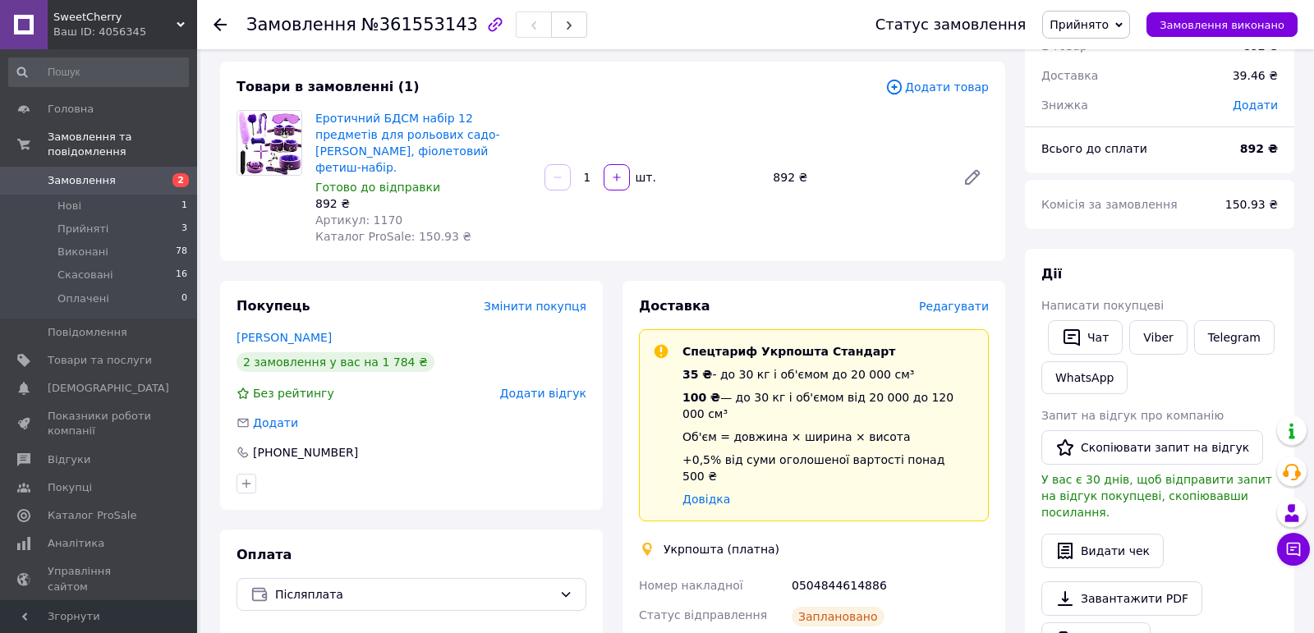
click at [816, 571] on div "0504844614886" at bounding box center [890, 586] width 204 height 30
copy div "0504844614886"
